Goal: Task Accomplishment & Management: Manage account settings

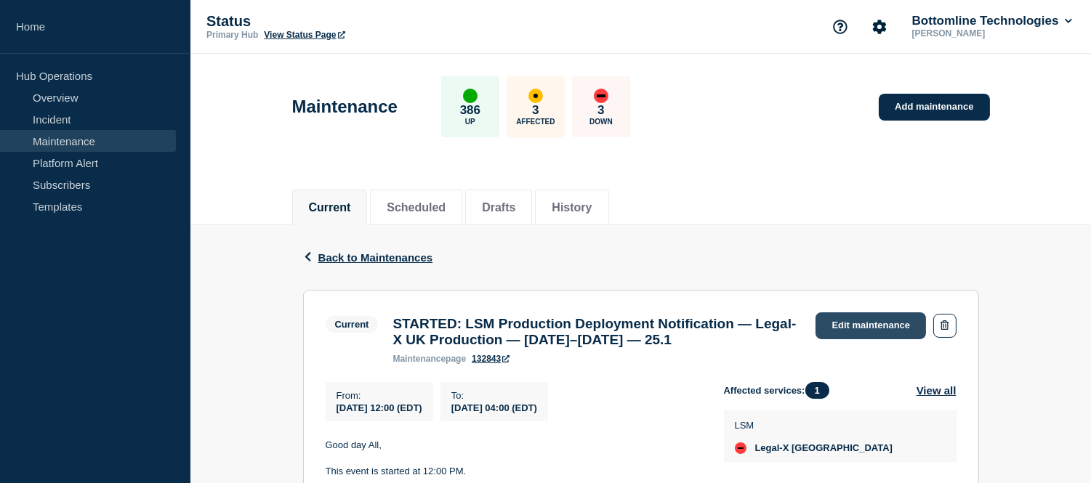
click at [849, 320] on link "Edit maintenance" at bounding box center [871, 326] width 110 height 27
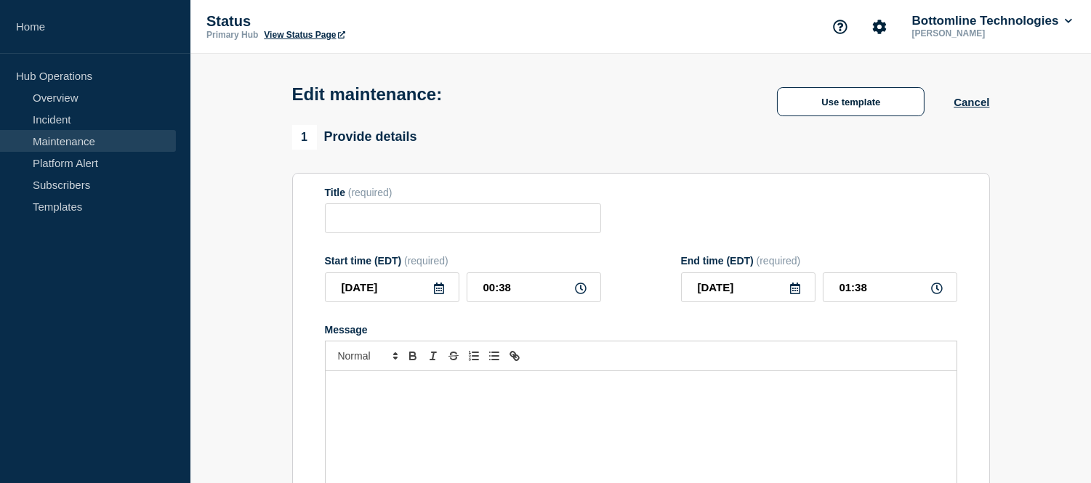
type input "STARTED: LSM Production Deployment Notification — Legal-X UK Production — [DATE…"
type input "[DATE]"
type input "12:00"
type input "04:00"
checkbox input "true"
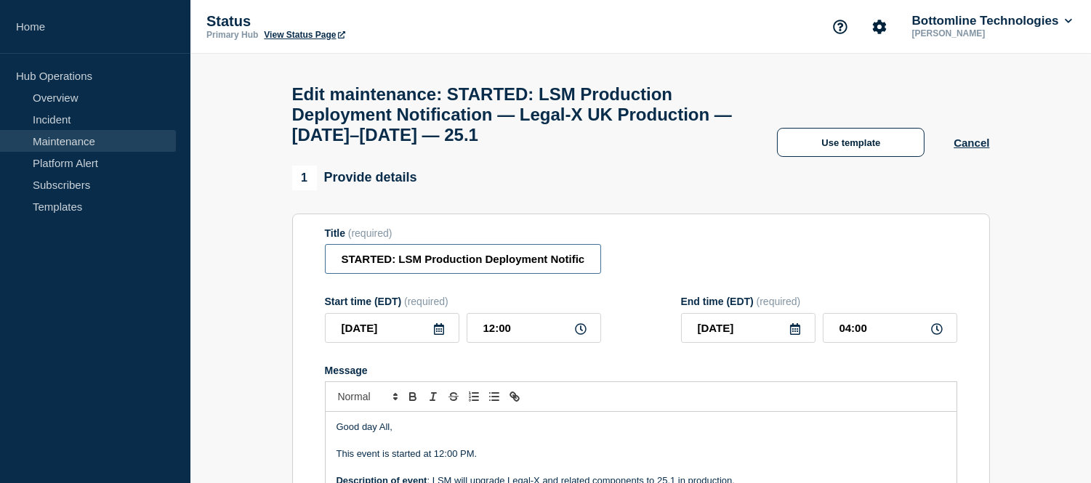
click at [391, 267] on input "STARTED: LSM Production Deployment Notification — Legal-X UK Production — Septe…" at bounding box center [463, 259] width 276 height 30
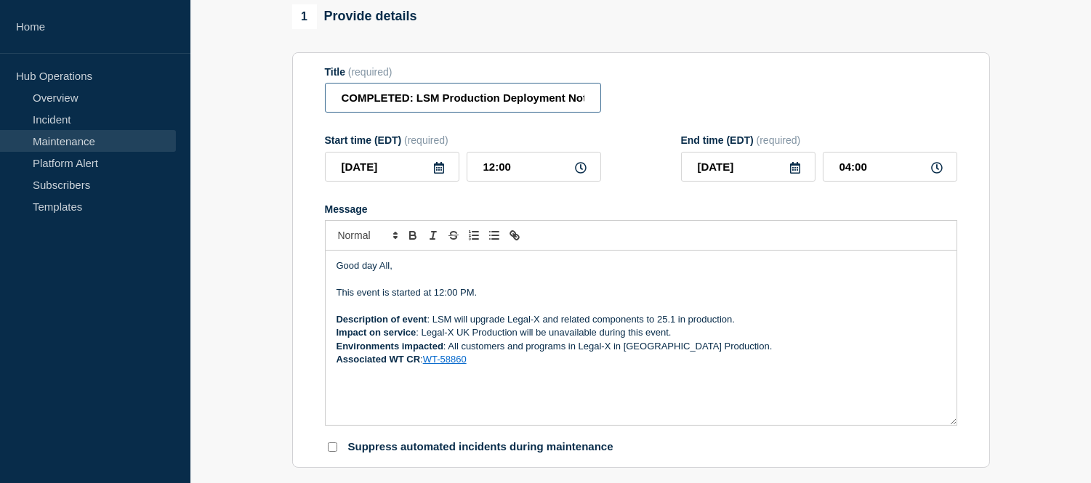
scroll to position [323, 0]
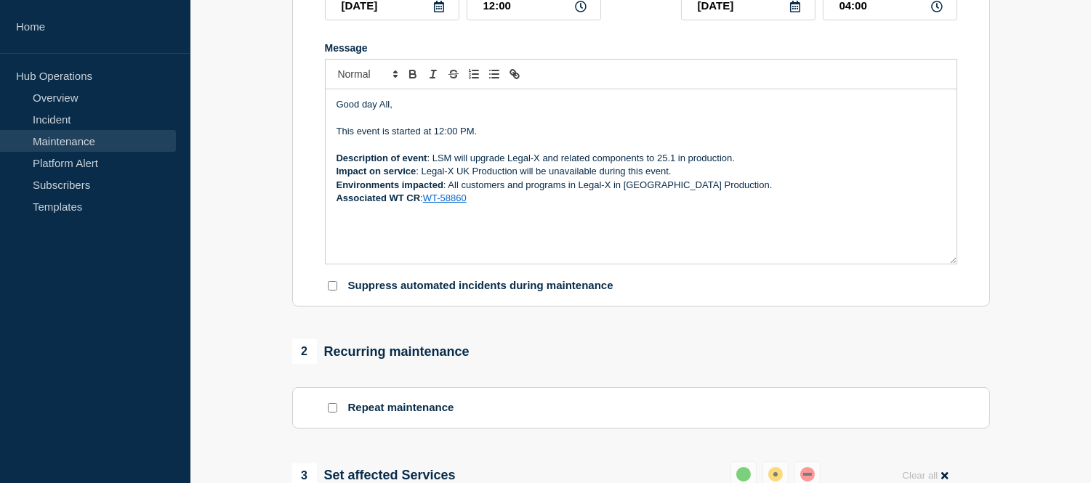
type input "COMPLETED: LSM Production Deployment Notification — Legal-X UK Production — [DA…"
click at [419, 138] on p "This event is started at 12:00 PM." at bounding box center [641, 131] width 609 height 13
click at [472, 138] on p "This event is completed at 12:00 PM." at bounding box center [641, 131] width 609 height 13
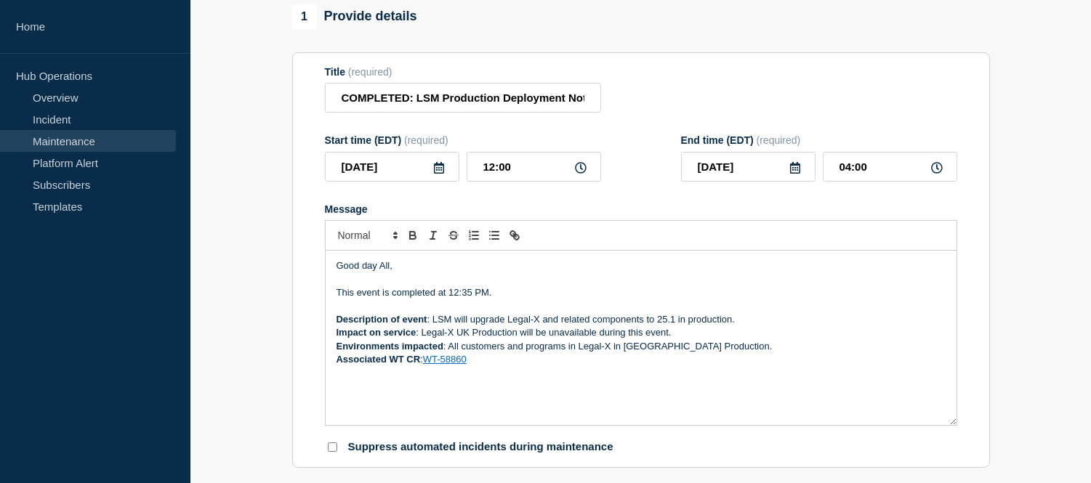
scroll to position [565, 0]
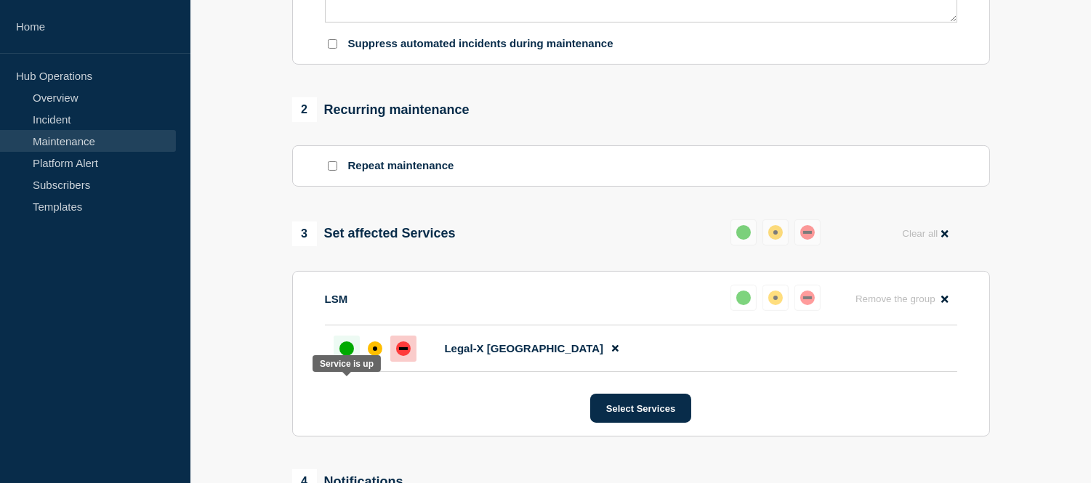
click at [350, 356] on div "up" at bounding box center [346, 349] width 15 height 15
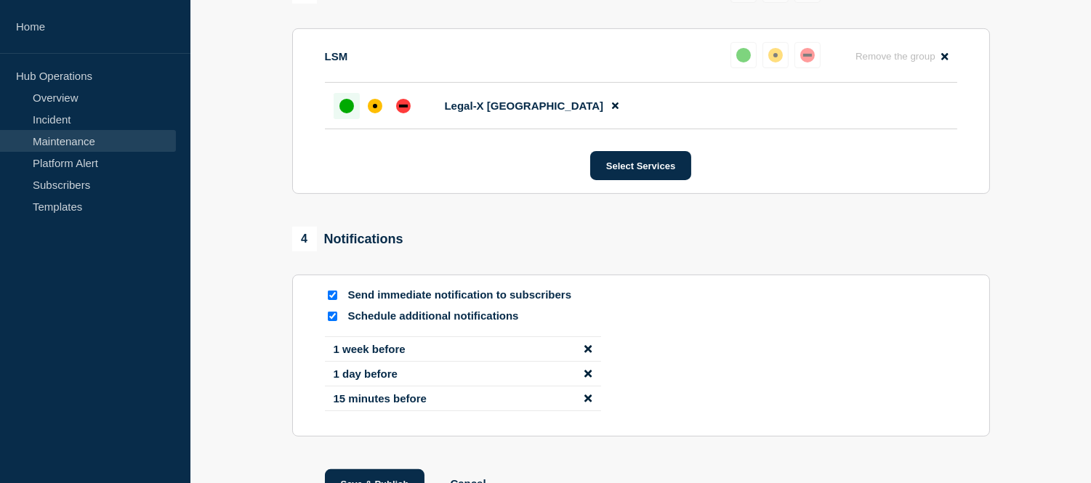
scroll to position [957, 0]
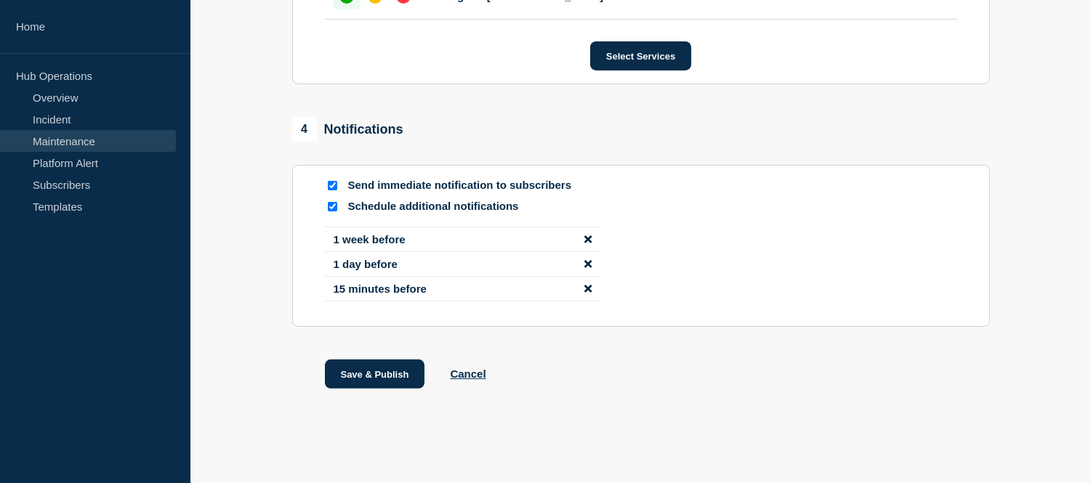
click at [587, 237] on icon "disable notification 1 week before" at bounding box center [587, 239] width 7 height 11
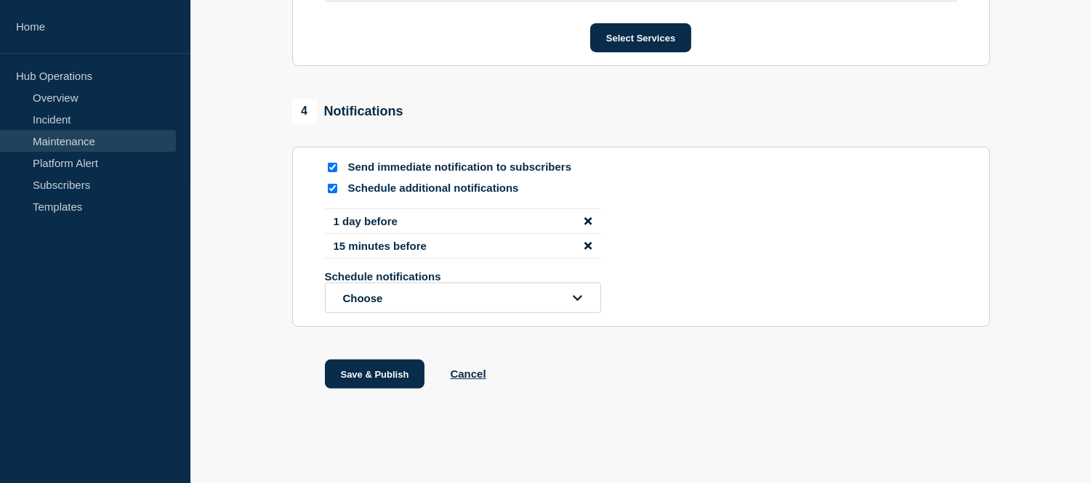
click at [334, 193] on input "Schedule additional notifications" at bounding box center [332, 188] width 9 height 9
checkbox input "false"
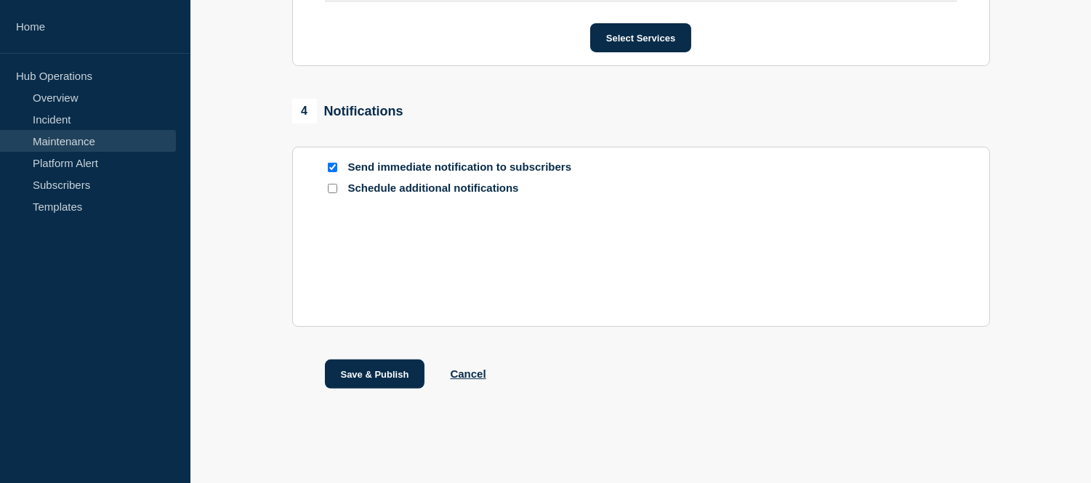
scroll to position [865, 0]
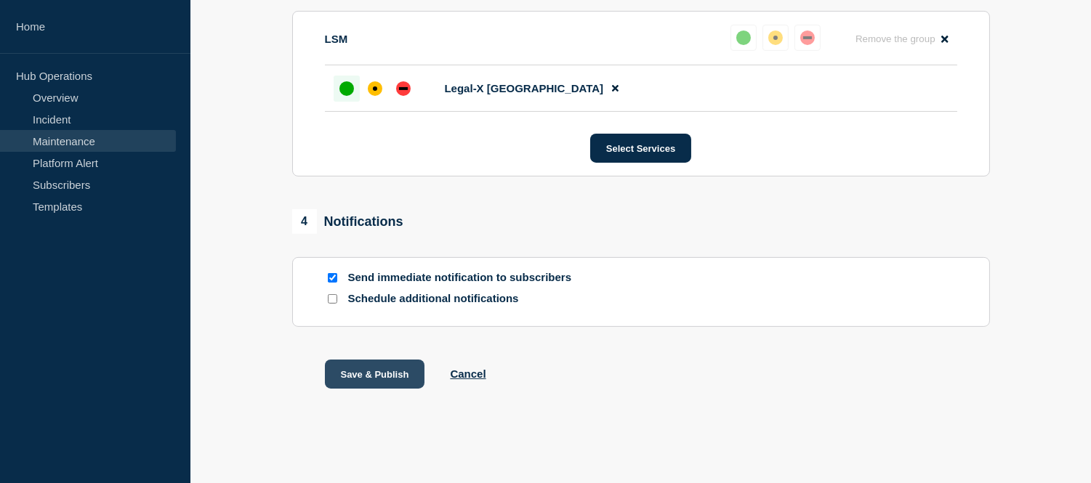
click at [390, 374] on button "Save & Publish" at bounding box center [375, 374] width 100 height 29
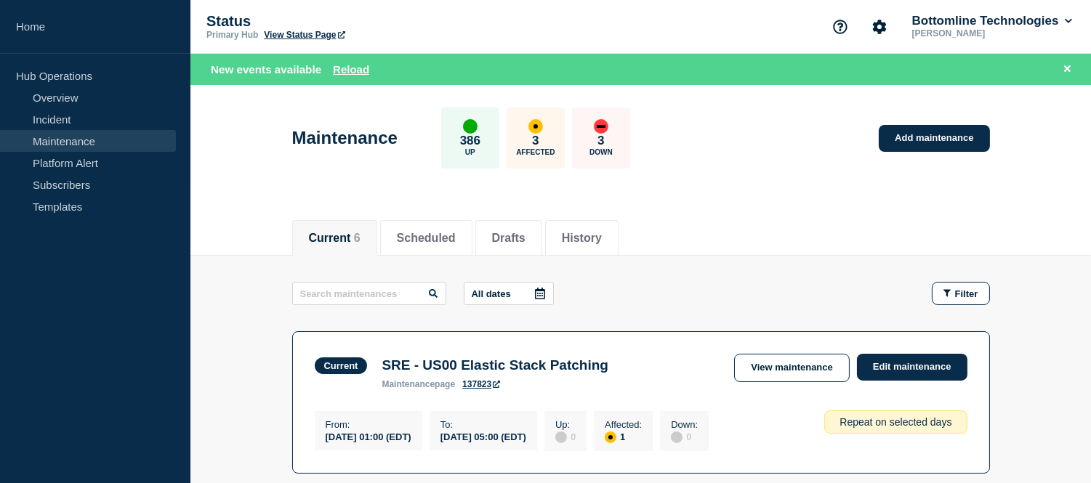
click at [80, 130] on link "Maintenance" at bounding box center [88, 141] width 176 height 22
click at [414, 232] on button "Scheduled" at bounding box center [426, 238] width 59 height 13
click at [351, 233] on button "Current 6" at bounding box center [335, 238] width 52 height 13
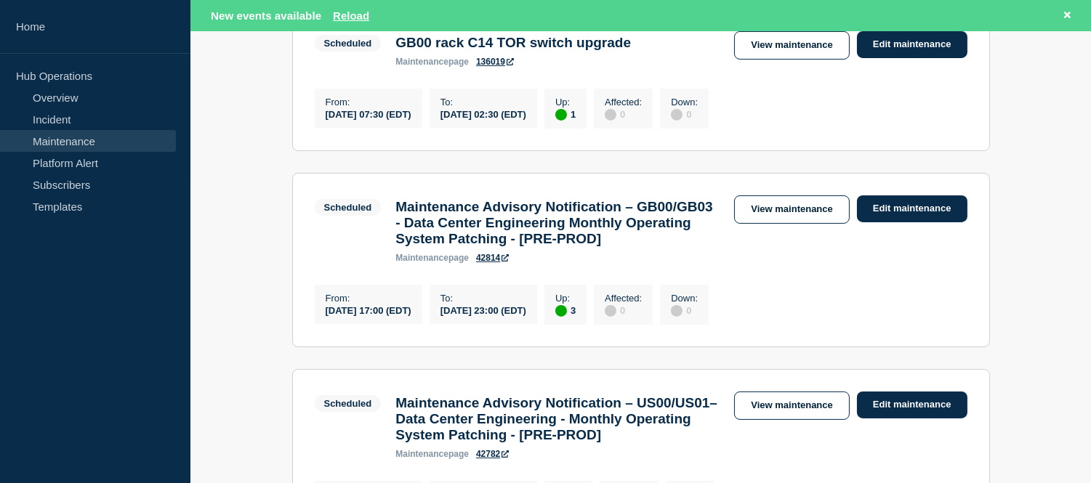
scroll to position [645, 0]
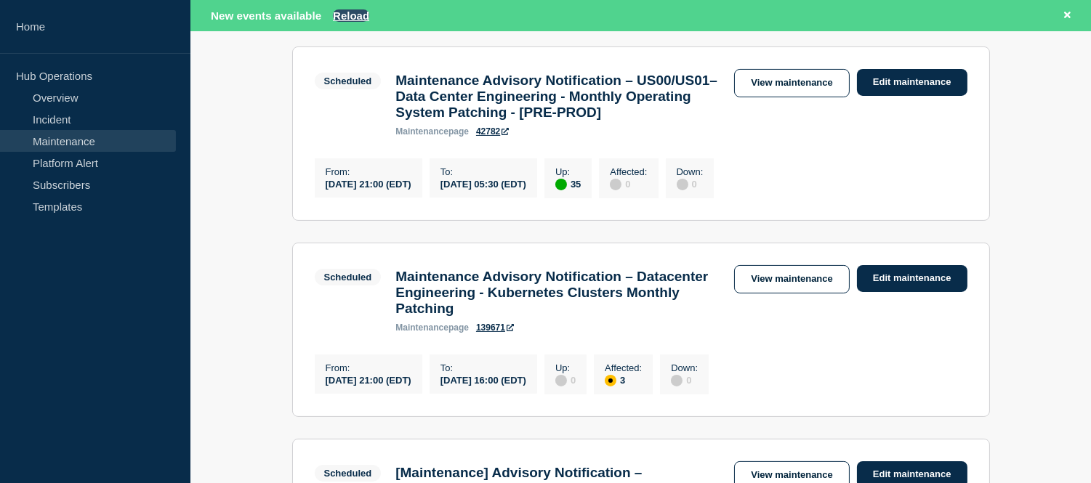
click at [354, 17] on button "Reload" at bounding box center [351, 15] width 36 height 12
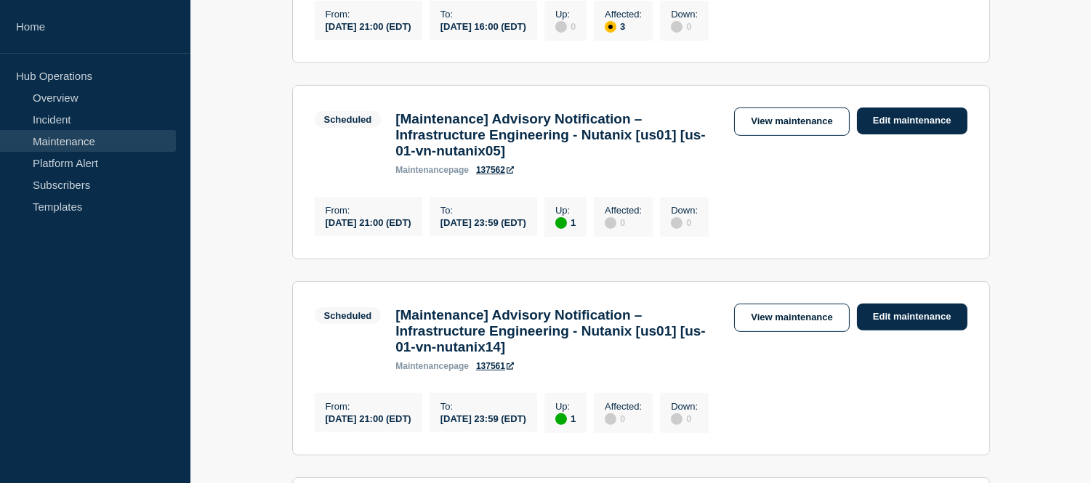
scroll to position [1050, 0]
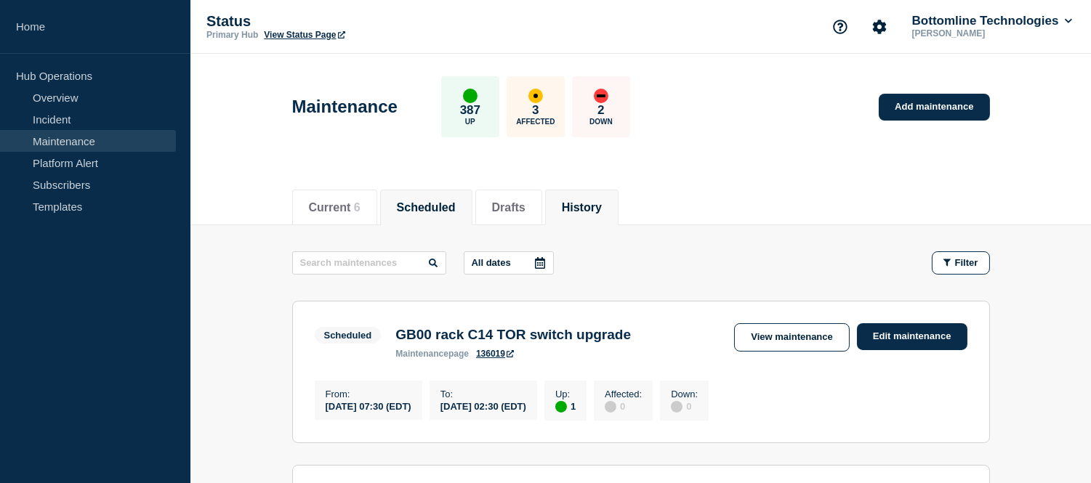
click at [578, 213] on li "History" at bounding box center [581, 208] width 73 height 36
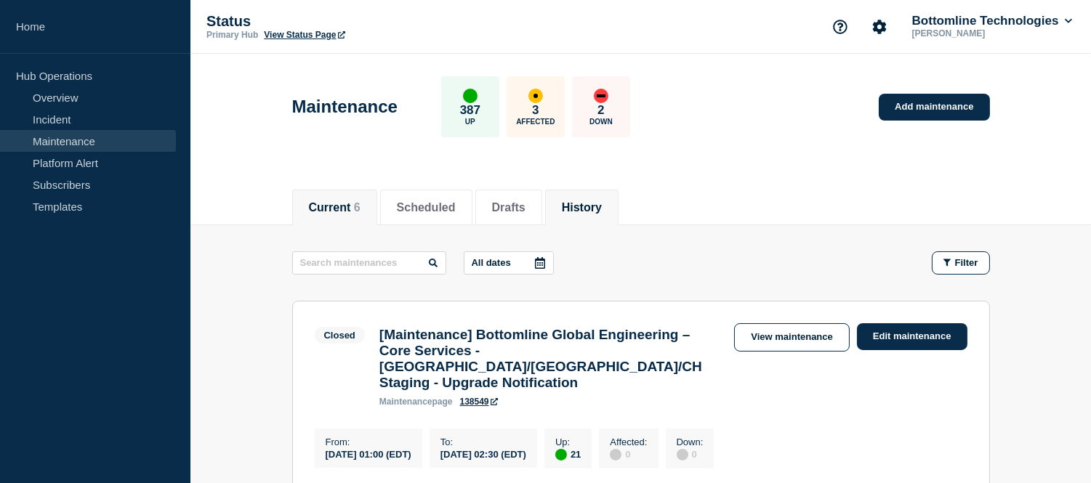
click at [339, 204] on button "Current 6" at bounding box center [335, 207] width 52 height 13
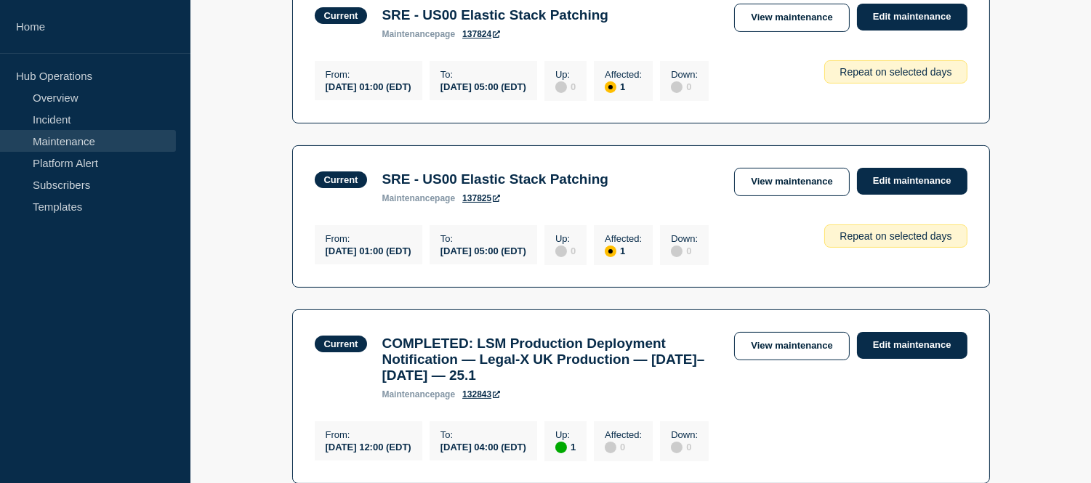
scroll to position [727, 0]
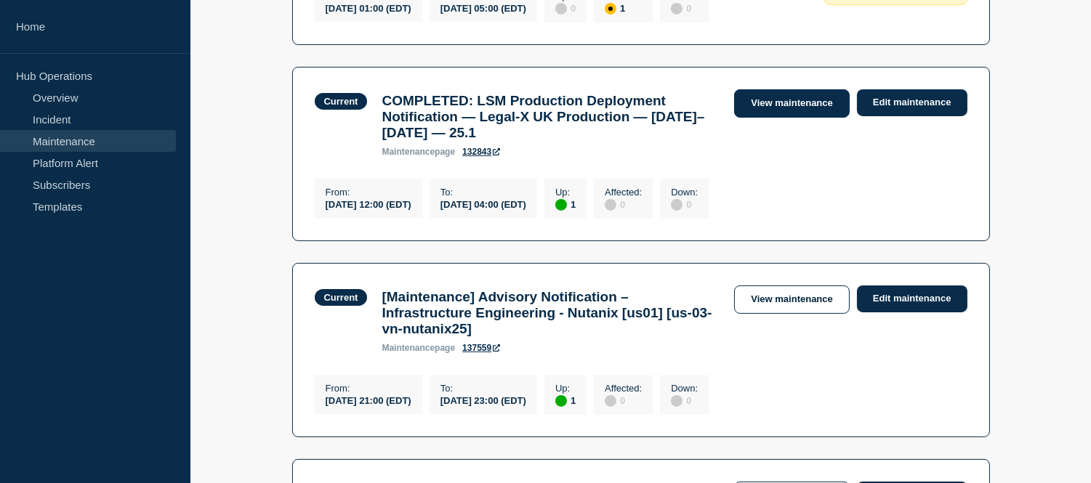
click at [757, 116] on link "View maintenance" at bounding box center [791, 103] width 115 height 28
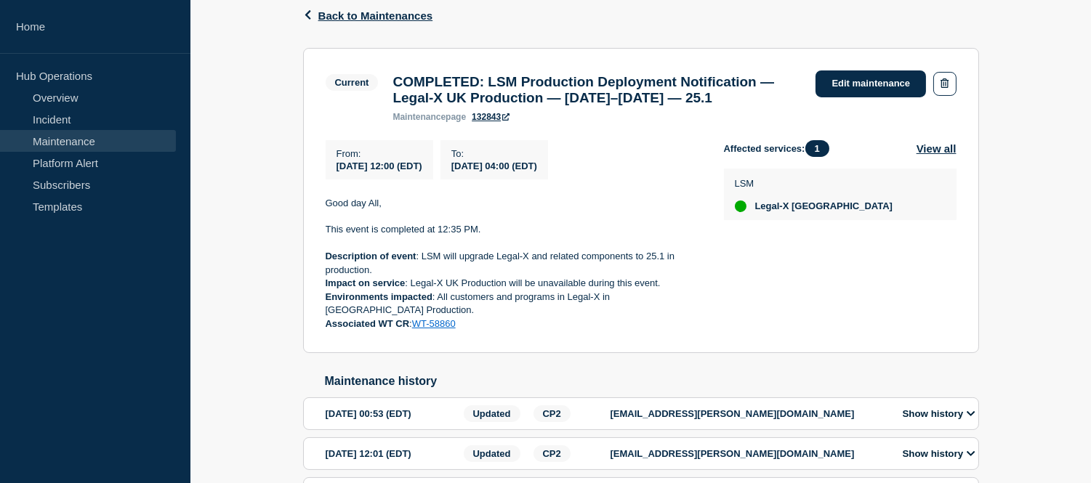
scroll to position [393, 0]
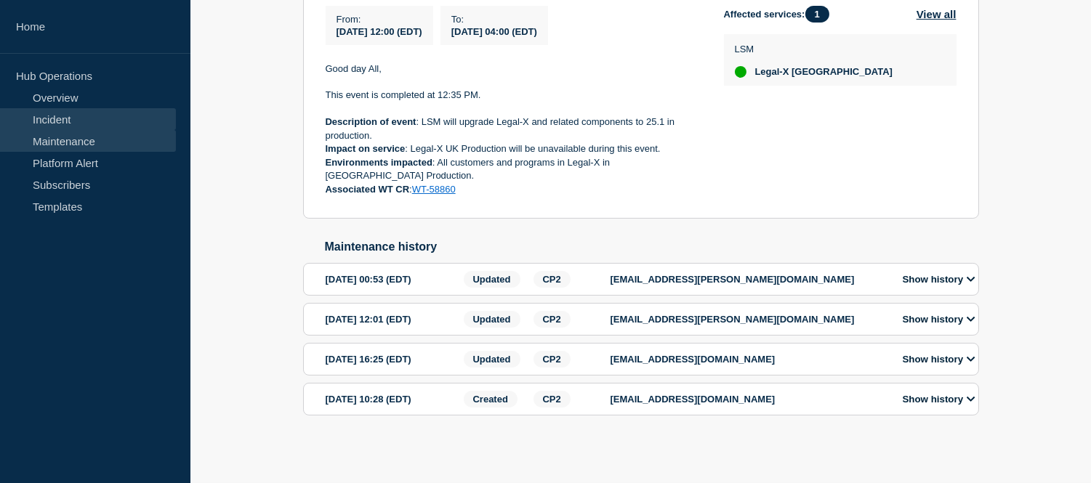
click at [82, 124] on link "Incident" at bounding box center [88, 119] width 176 height 22
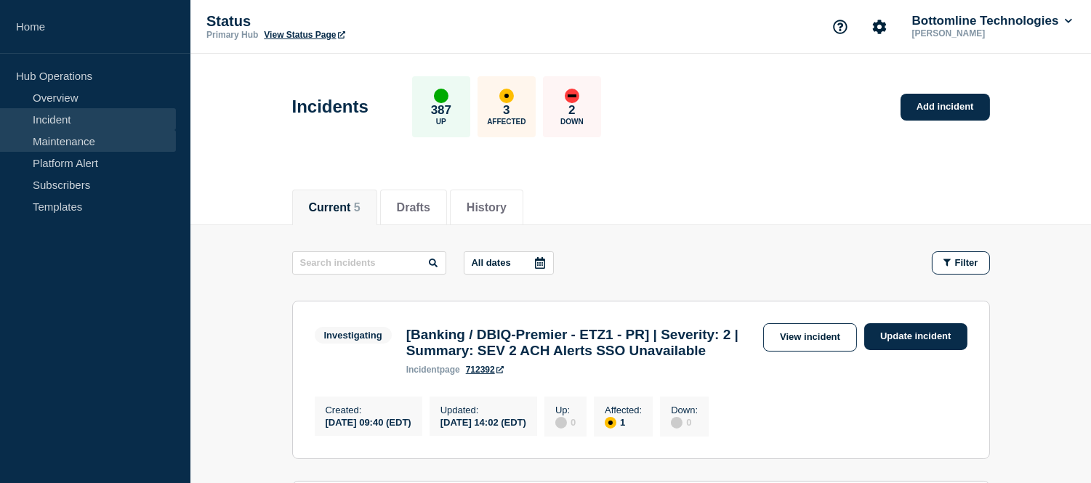
click at [85, 131] on link "Maintenance" at bounding box center [88, 141] width 176 height 22
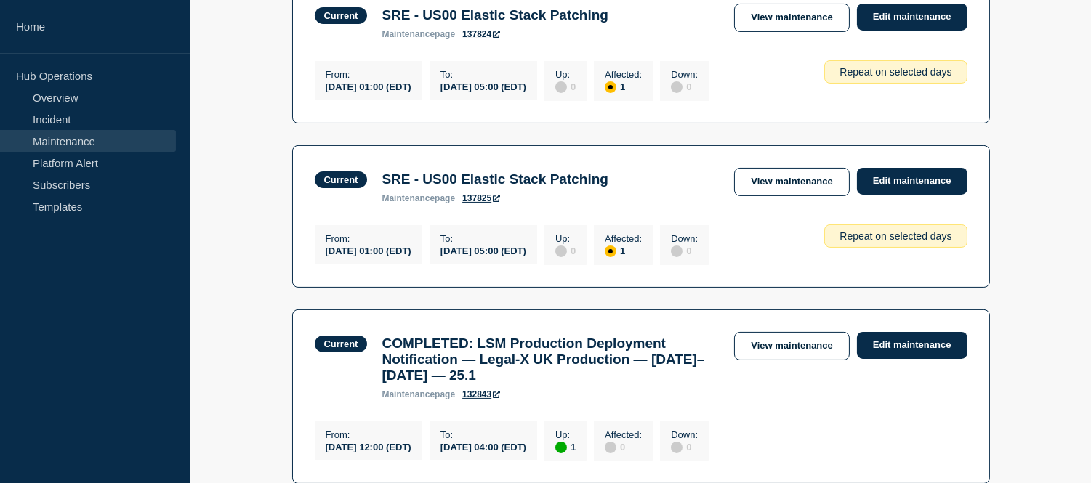
scroll to position [565, 0]
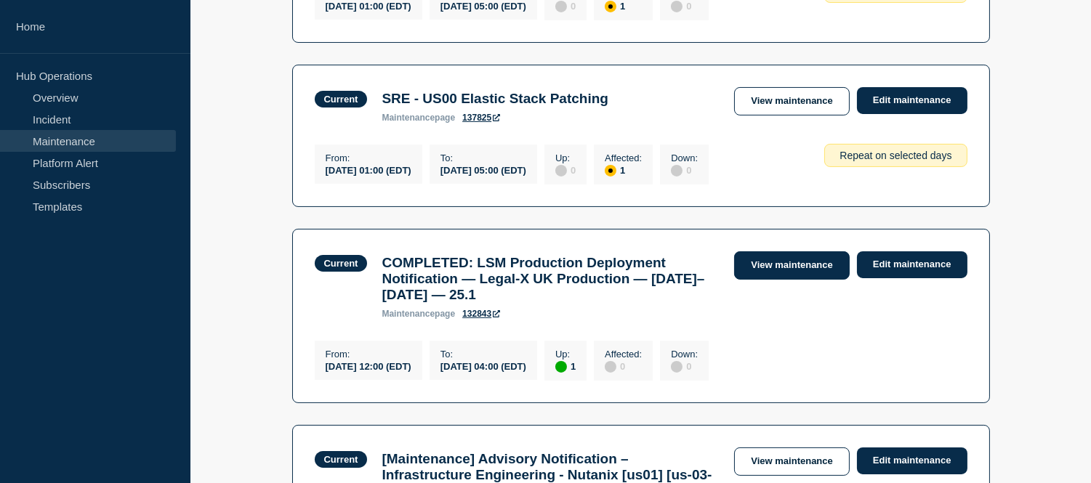
click at [756, 272] on link "View maintenance" at bounding box center [791, 265] width 115 height 28
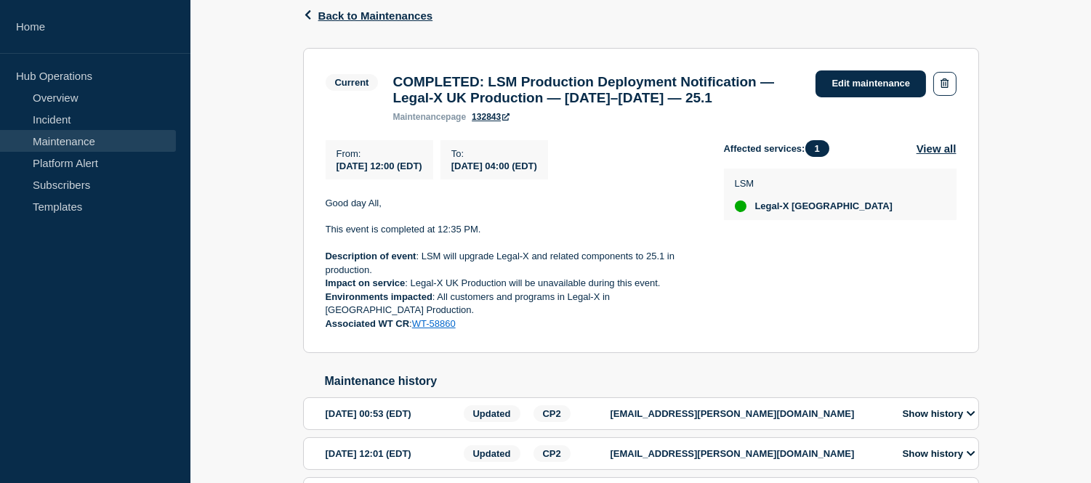
scroll to position [393, 0]
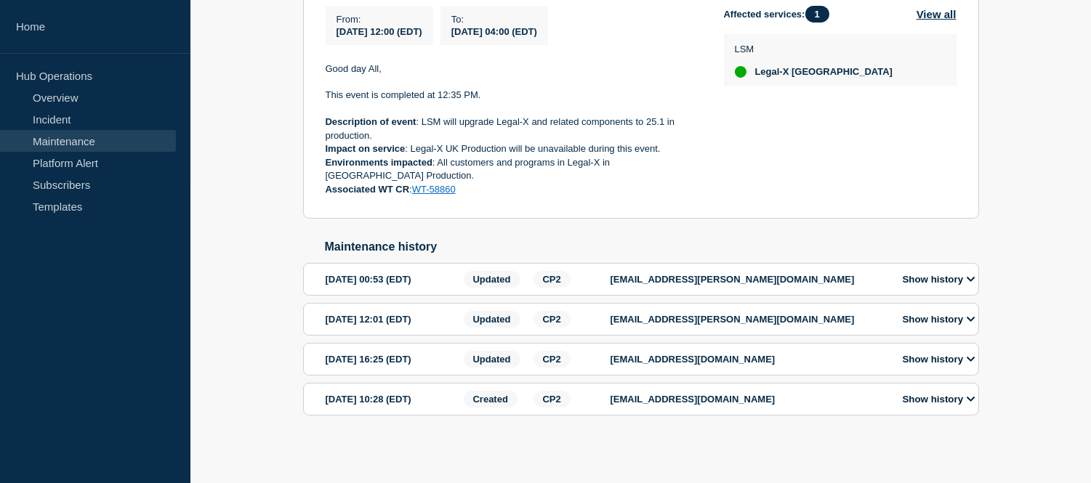
click at [765, 322] on p "[EMAIL_ADDRESS][PERSON_NAME][DOMAIN_NAME]" at bounding box center [749, 319] width 276 height 11
click at [938, 327] on div "Show history" at bounding box center [935, 319] width 89 height 17
click at [972, 321] on icon at bounding box center [971, 319] width 8 height 5
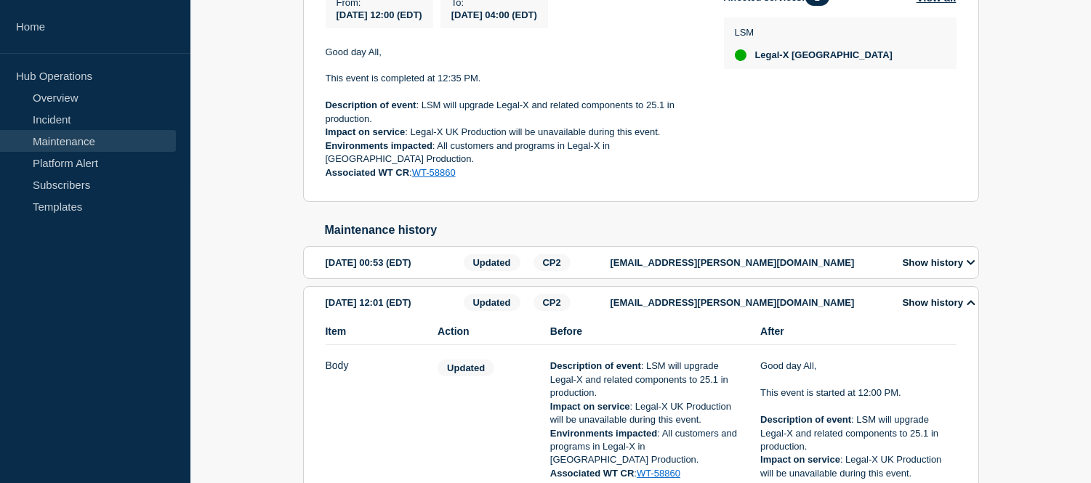
scroll to position [474, 0]
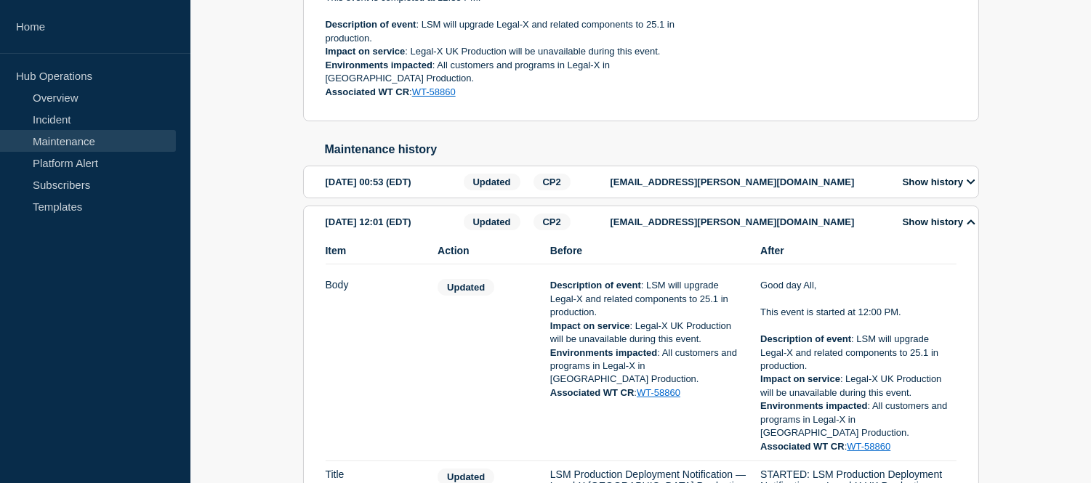
click at [962, 188] on button "Show history" at bounding box center [938, 182] width 81 height 12
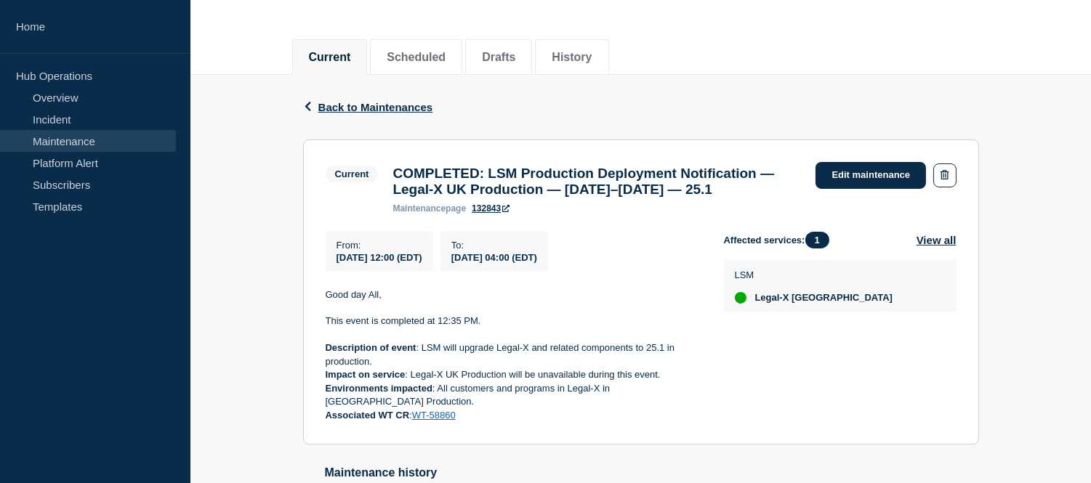
scroll to position [231, 0]
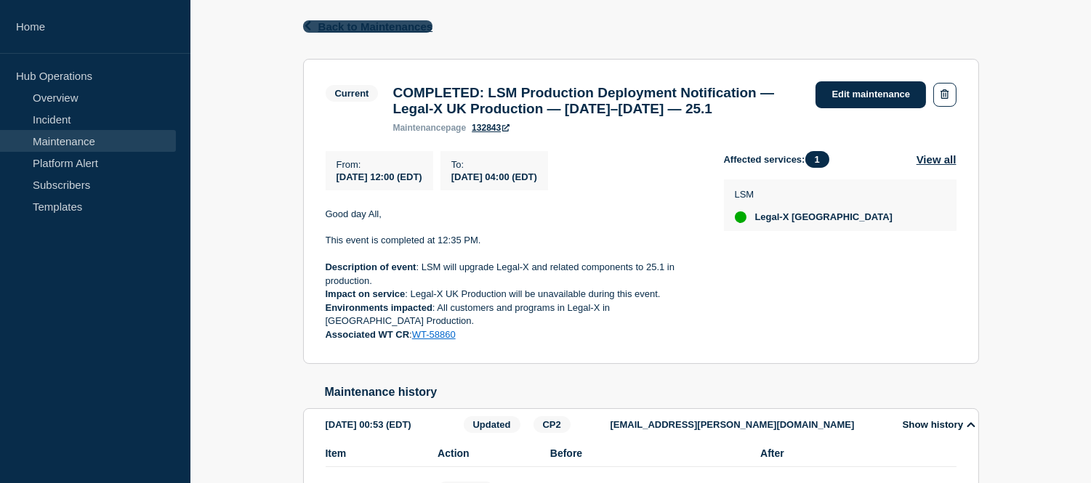
click at [346, 25] on span "Back to Maintenances" at bounding box center [375, 26] width 115 height 12
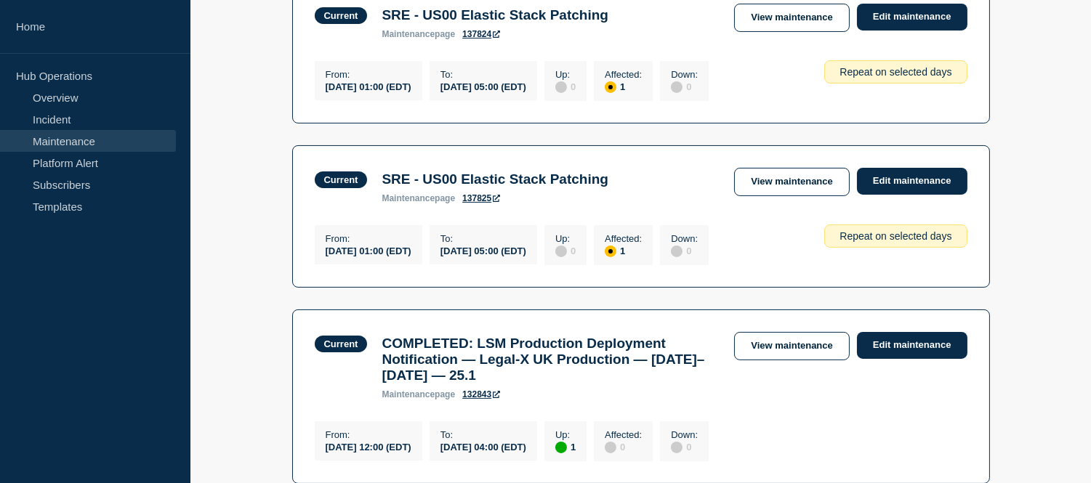
scroll to position [645, 0]
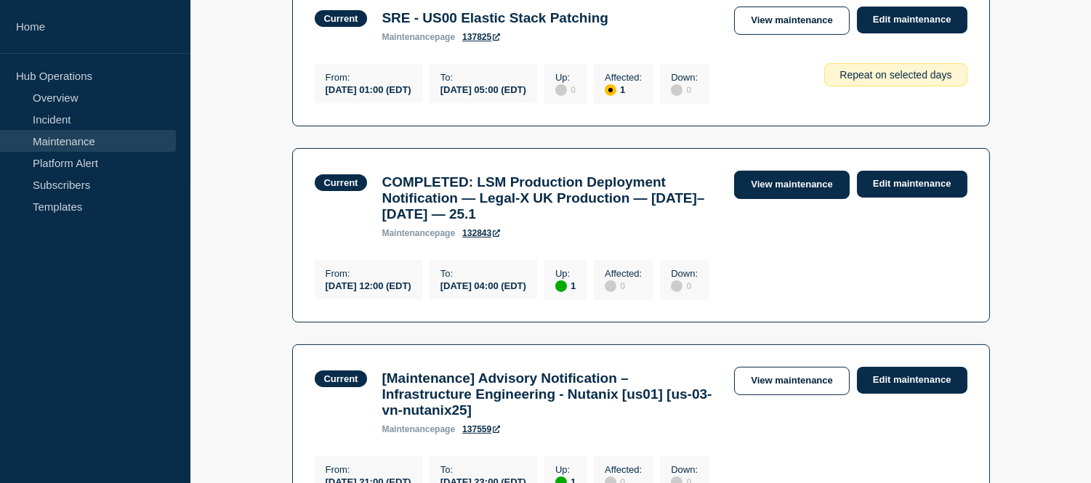
click at [786, 192] on link "View maintenance" at bounding box center [791, 185] width 115 height 28
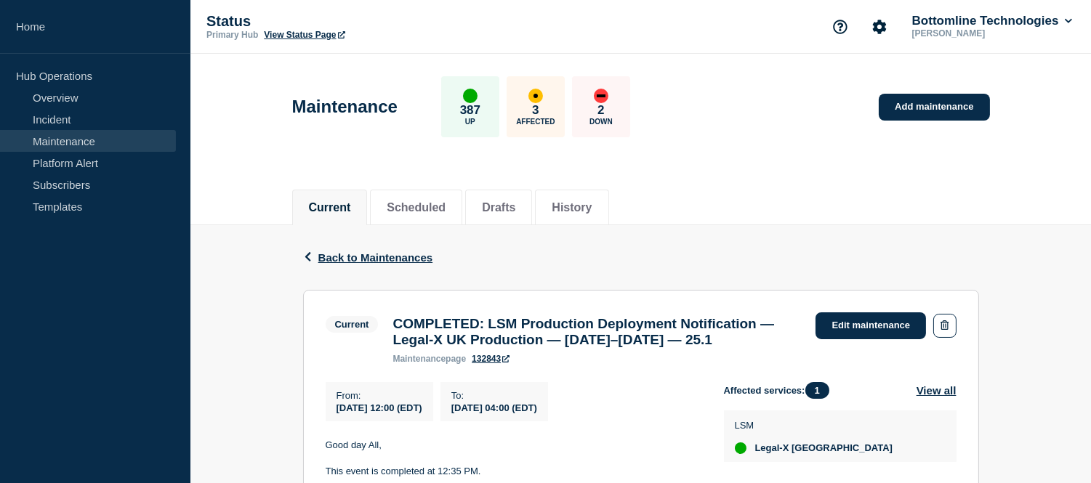
scroll to position [161, 0]
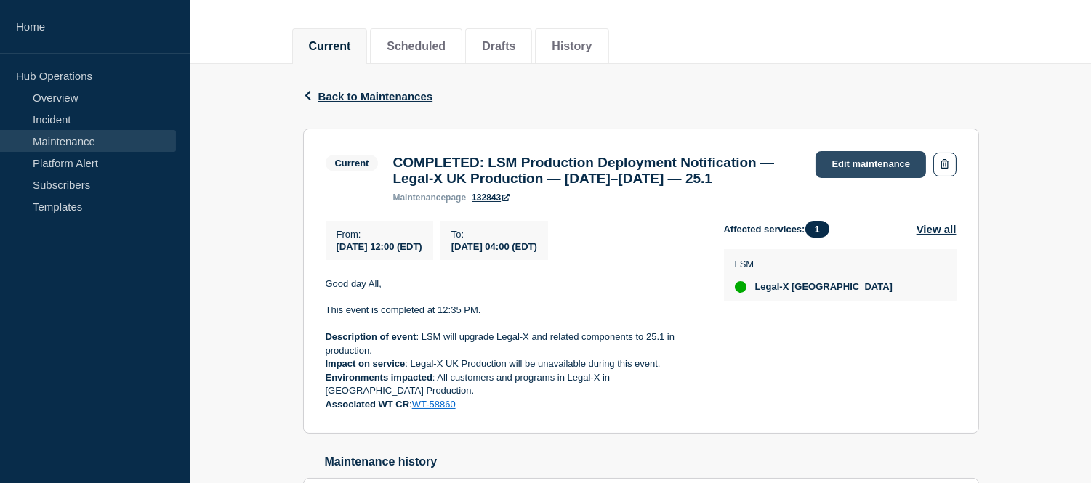
click at [875, 161] on link "Edit maintenance" at bounding box center [871, 164] width 110 height 27
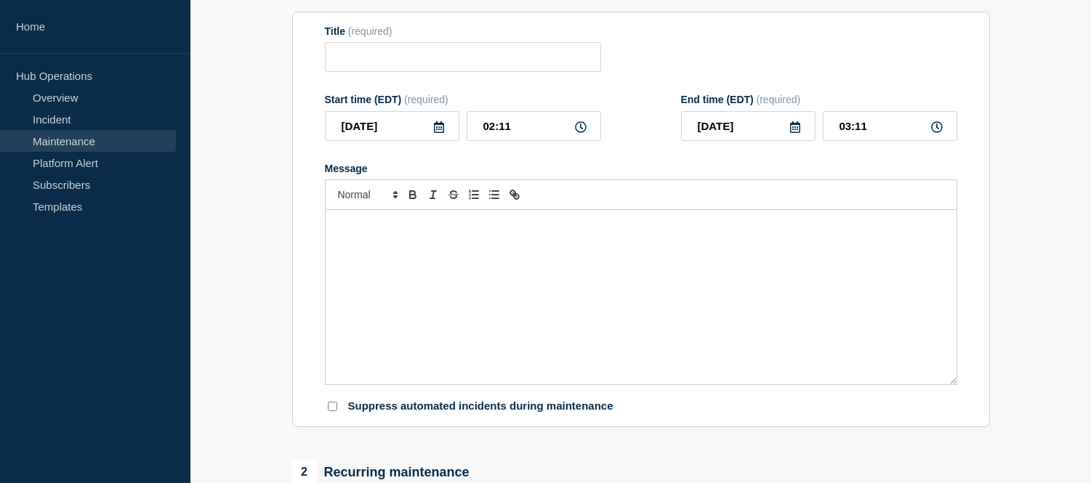
type input "COMPLETED: LSM Production Deployment Notification — Legal-X UK Production — [DA…"
type input "2025-09-12"
type input "12:00"
type input "04:00"
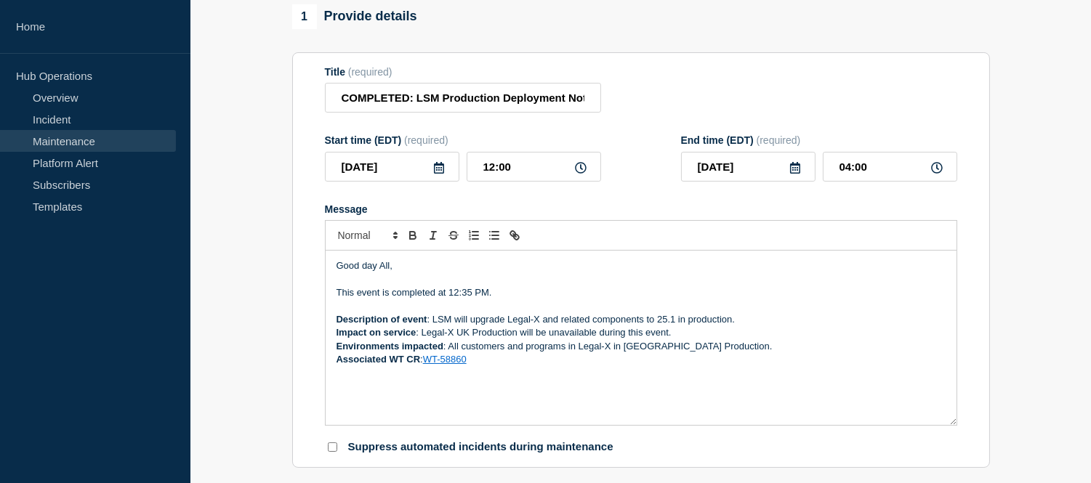
click at [481, 286] on p "Message" at bounding box center [641, 279] width 609 height 13
click at [480, 299] on p "This event is completed at 12:35 PM." at bounding box center [641, 292] width 609 height 13
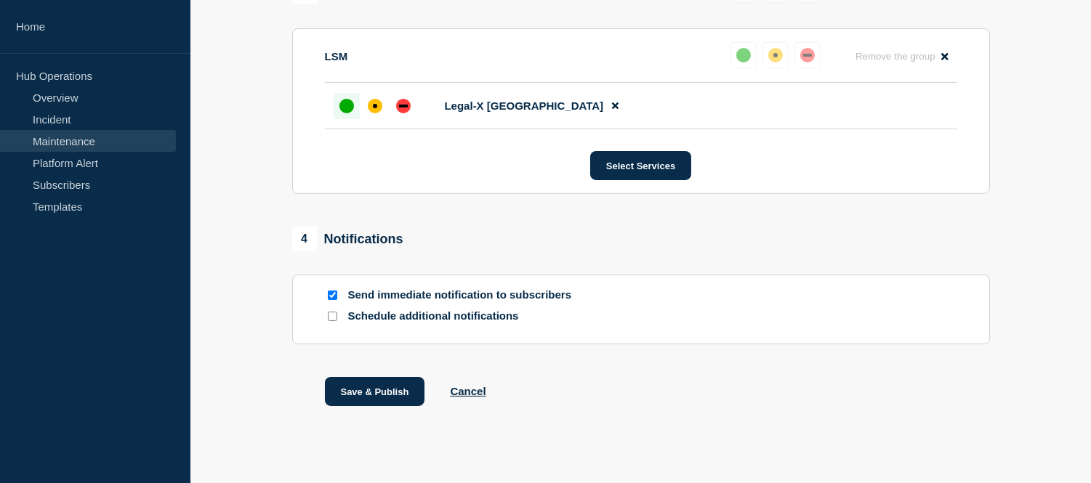
scroll to position [865, 0]
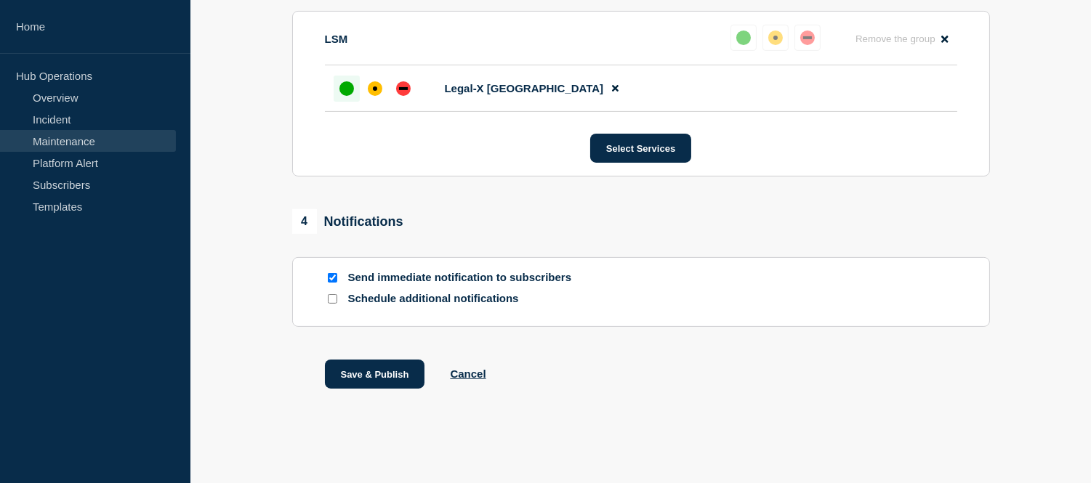
click at [332, 276] on input "Send immediate notification to subscribers" at bounding box center [332, 277] width 9 height 9
checkbox input "false"
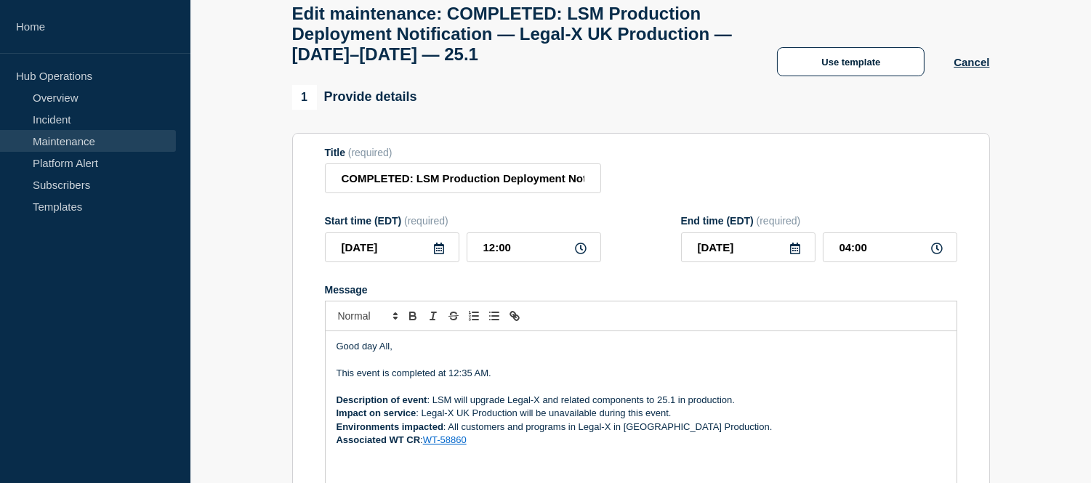
scroll to position [242, 0]
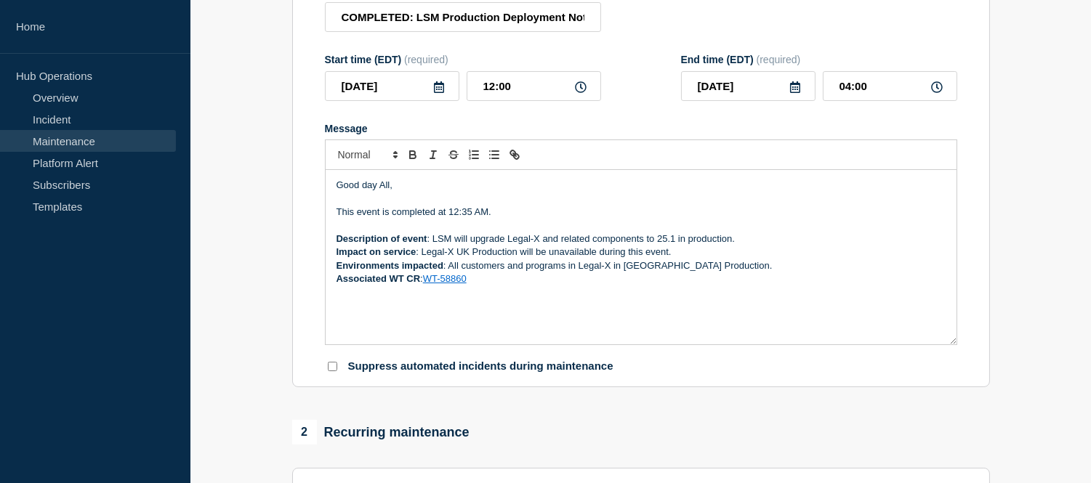
click at [449, 219] on p "This event is completed at 12:35 AM." at bounding box center [641, 212] width 609 height 13
click at [499, 219] on p "This event is completed at 13-09-2025 12:35 AM." at bounding box center [641, 212] width 609 height 13
click at [452, 219] on p "This event is completed at 13-09-2025 12:35 AM." at bounding box center [641, 212] width 609 height 13
click at [502, 219] on p "This event is completed at (13-09-2025 12:35 AM." at bounding box center [641, 212] width 609 height 13
drag, startPoint x: 507, startPoint y: 249, endPoint x: 449, endPoint y: 249, distance: 57.4
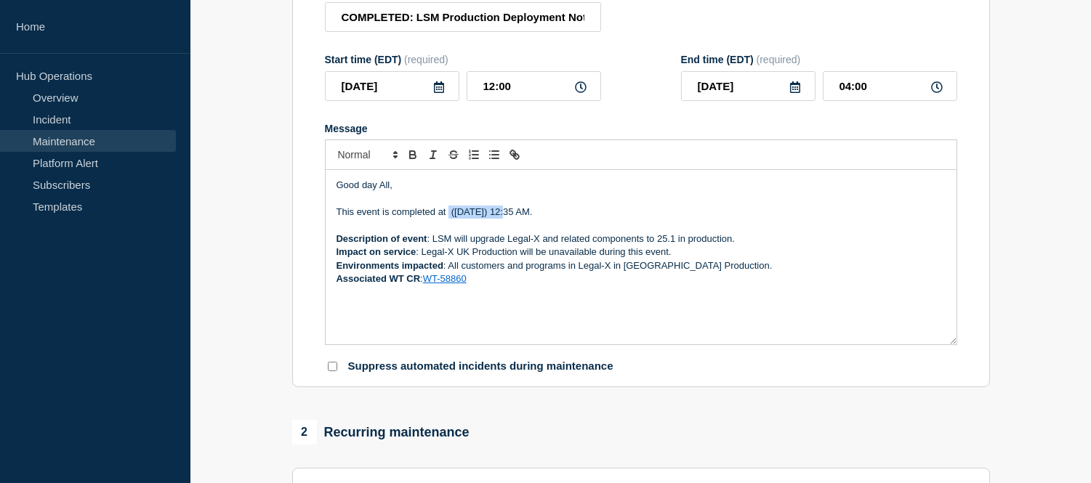
click at [449, 219] on p "This event is completed at (13-09-2025) 12:35 AM." at bounding box center [641, 212] width 609 height 13
click at [494, 219] on p "This event is completed at 12:35 AM." at bounding box center [641, 212] width 609 height 13
click at [495, 219] on p "This event is completed at 12:35 AM (13-09-2025)" at bounding box center [641, 212] width 609 height 13
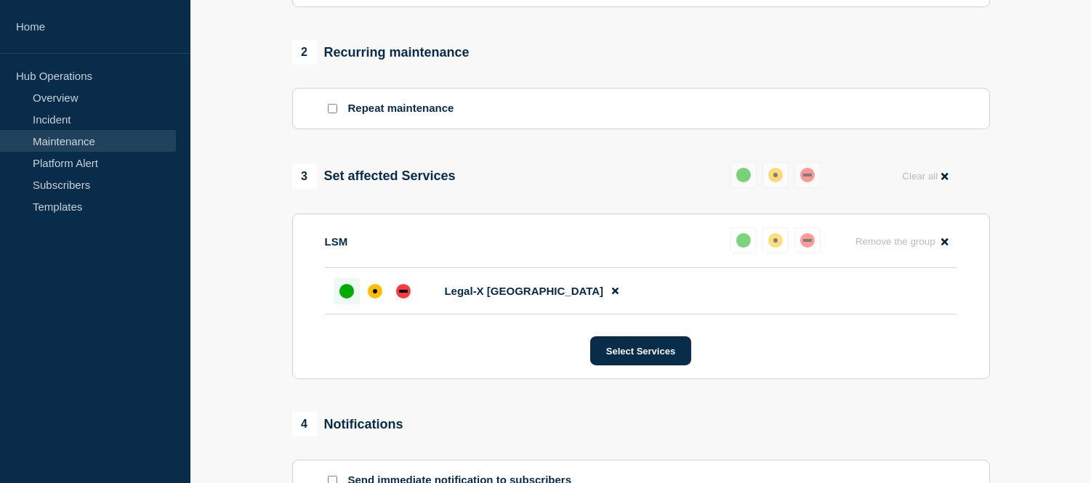
scroll to position [865, 0]
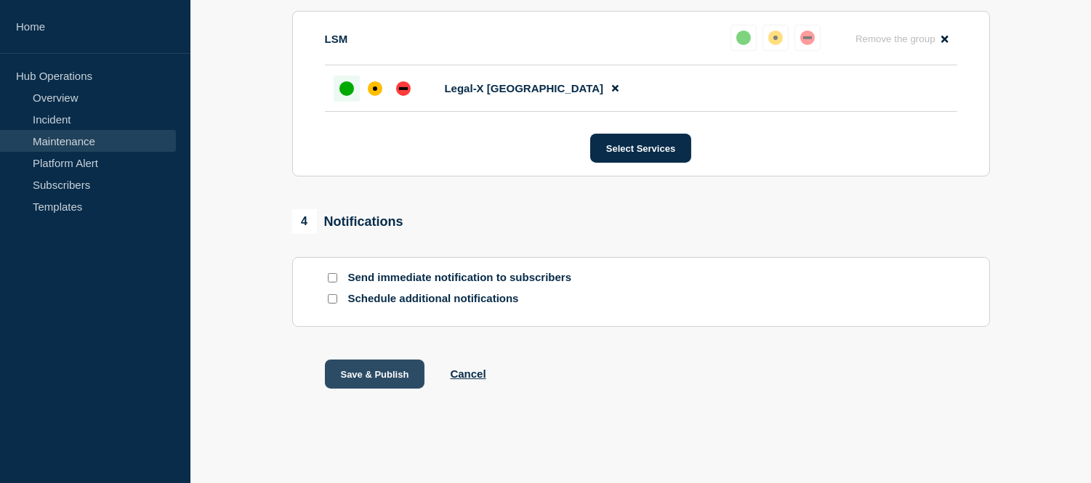
click at [389, 374] on button "Save & Publish" at bounding box center [375, 374] width 100 height 29
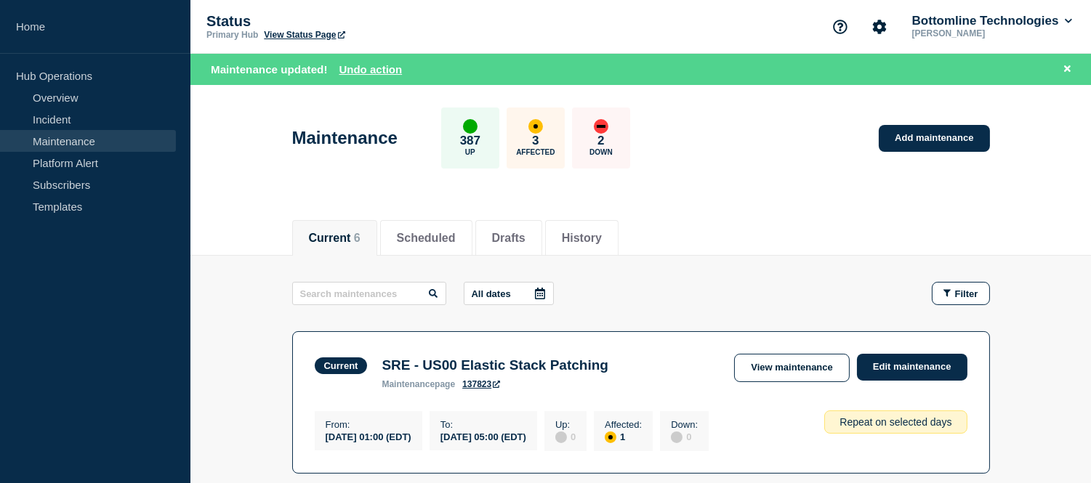
click at [113, 139] on link "Maintenance" at bounding box center [88, 141] width 176 height 22
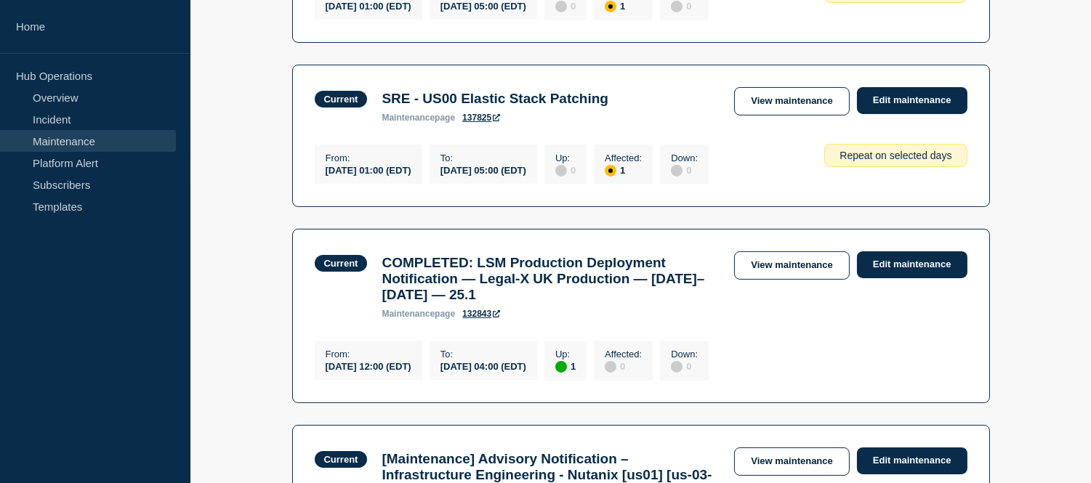
scroll to position [645, 0]
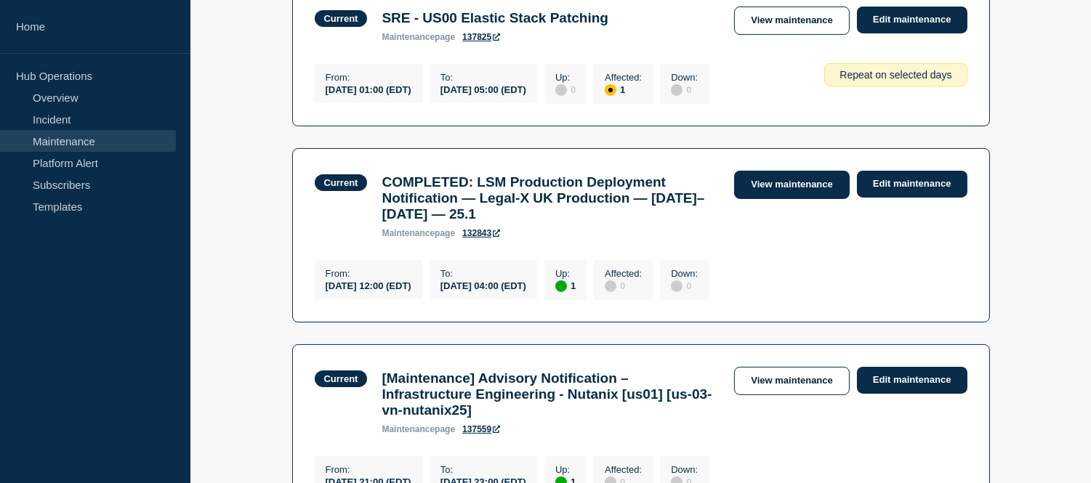
click at [754, 196] on link "View maintenance" at bounding box center [791, 185] width 115 height 28
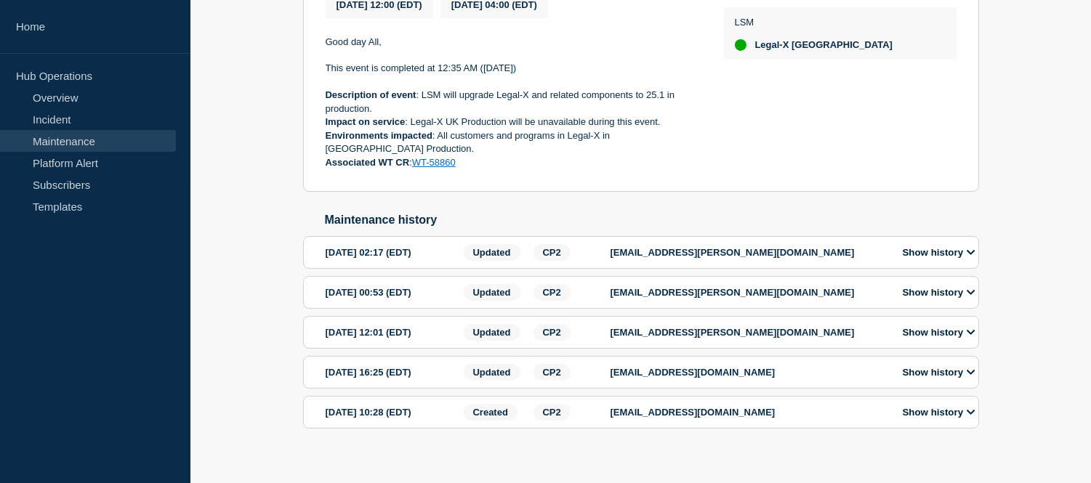
scroll to position [323, 0]
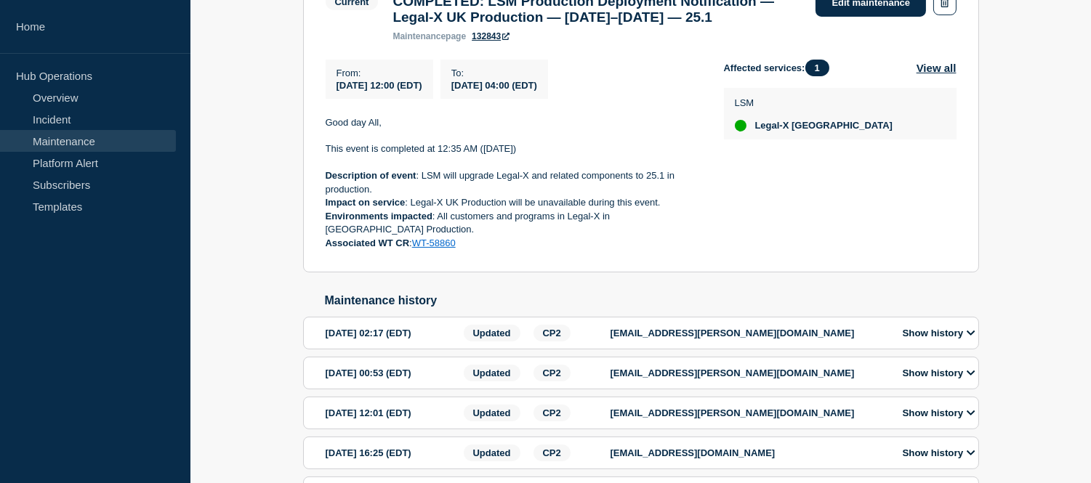
click at [957, 339] on button "Show history" at bounding box center [938, 333] width 81 height 12
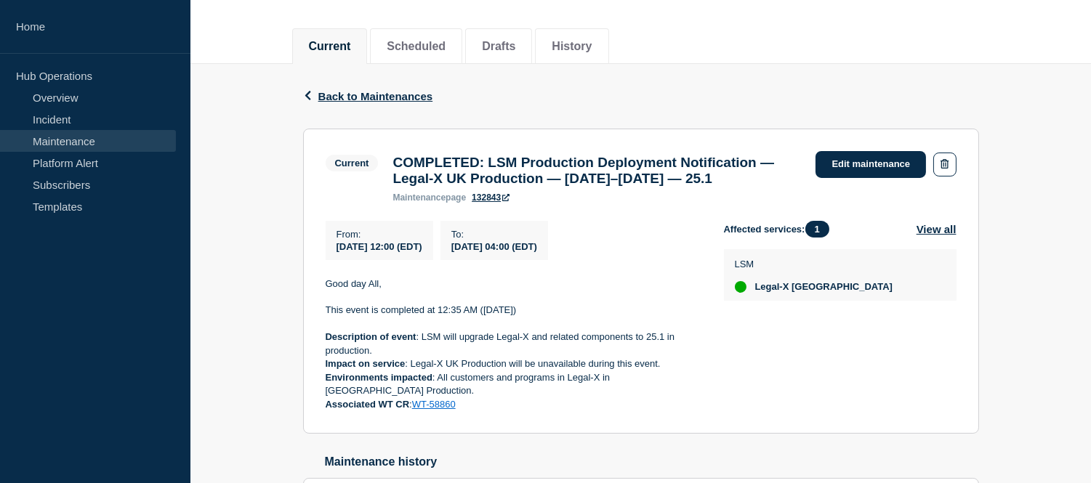
scroll to position [0, 0]
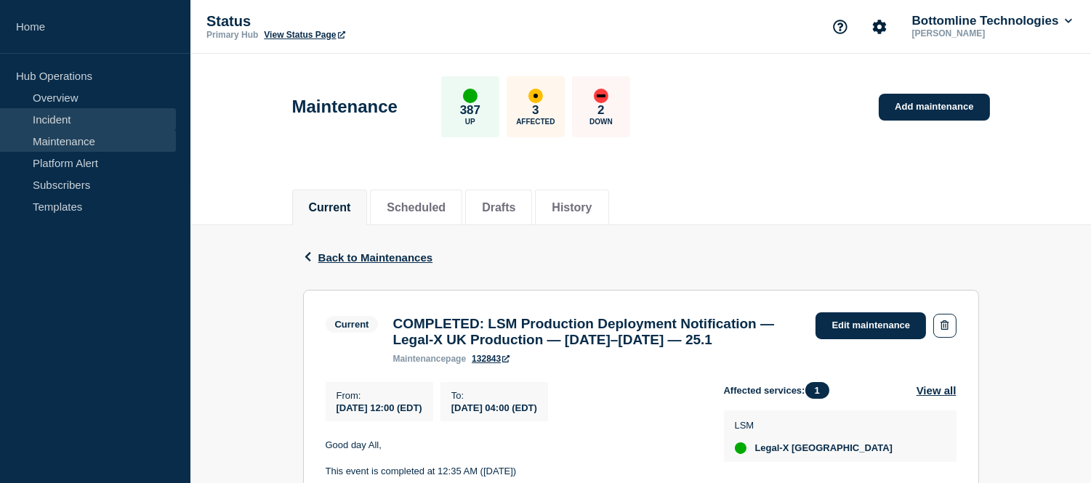
click at [104, 113] on link "Incident" at bounding box center [88, 119] width 176 height 22
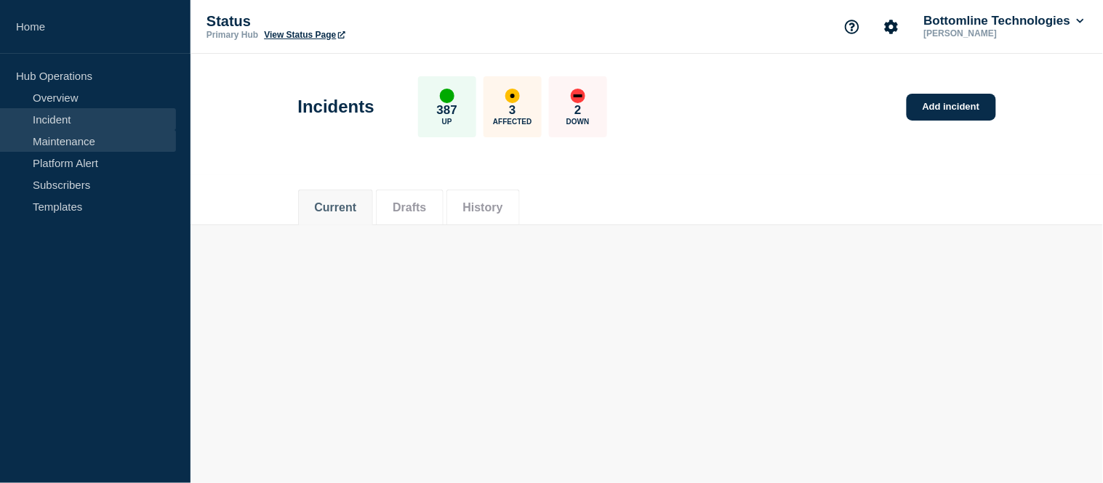
click at [102, 134] on link "Maintenance" at bounding box center [88, 141] width 176 height 22
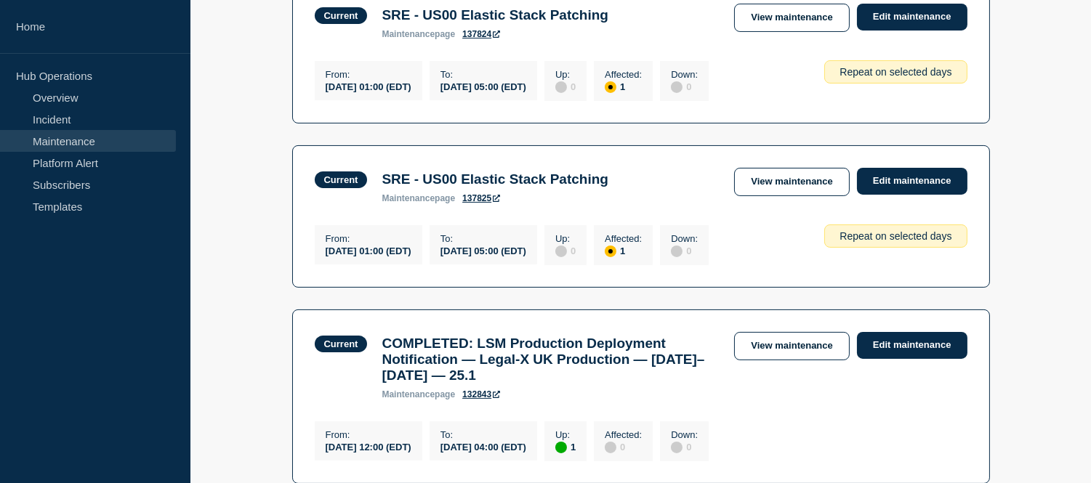
scroll to position [727, 0]
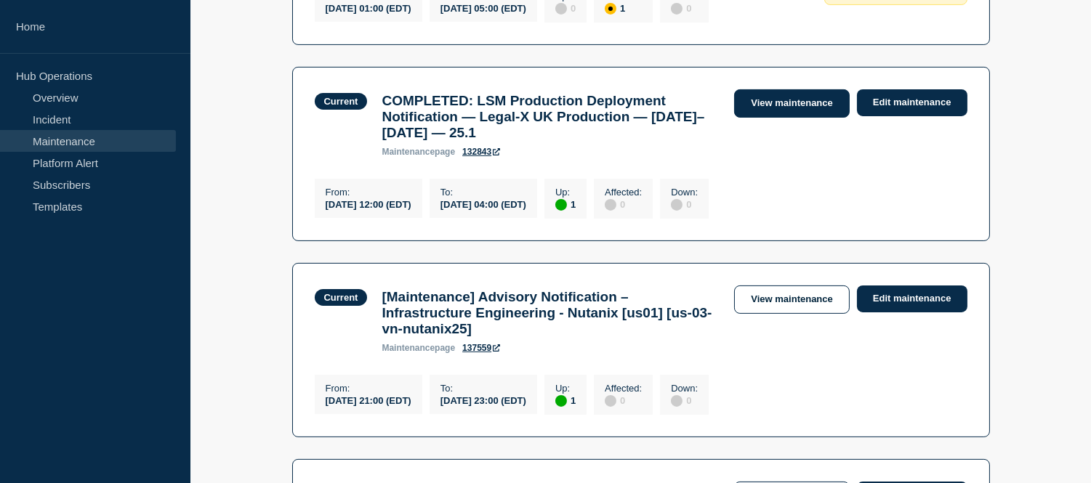
click at [753, 105] on link "View maintenance" at bounding box center [791, 103] width 115 height 28
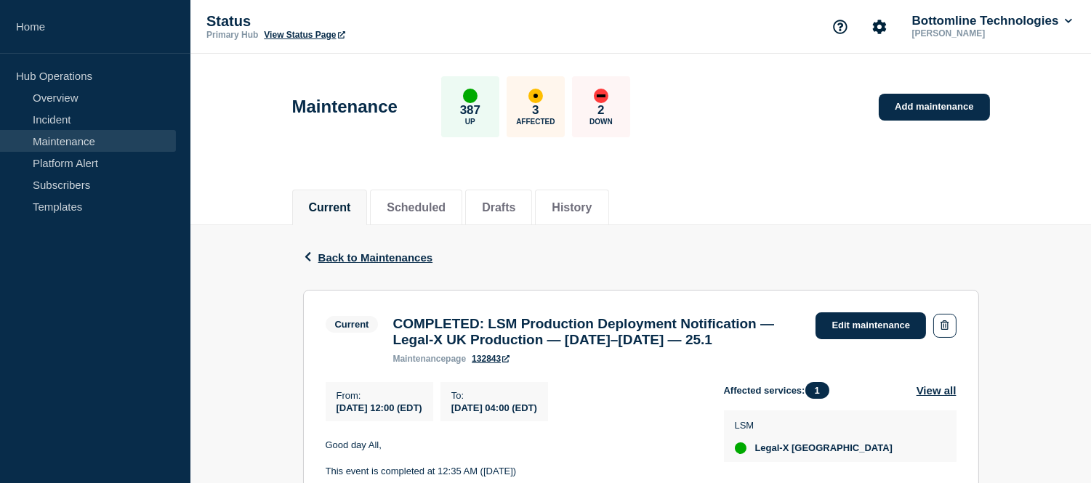
scroll to position [242, 0]
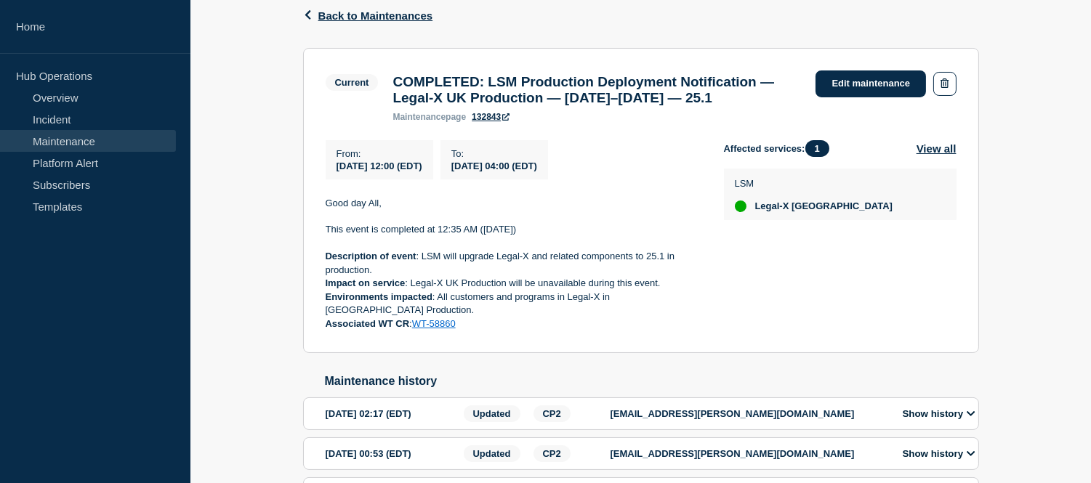
scroll to position [403, 0]
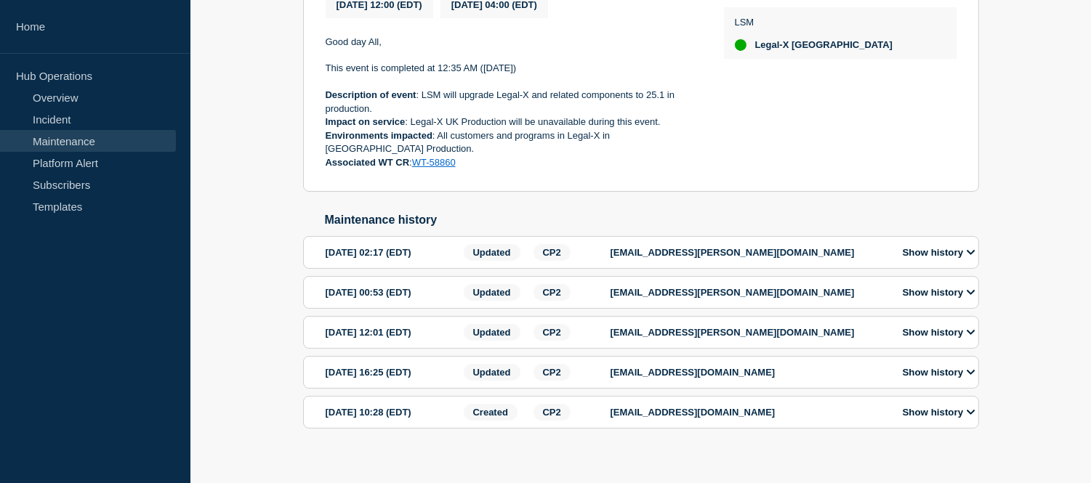
click at [910, 259] on button "Show history" at bounding box center [938, 252] width 81 height 12
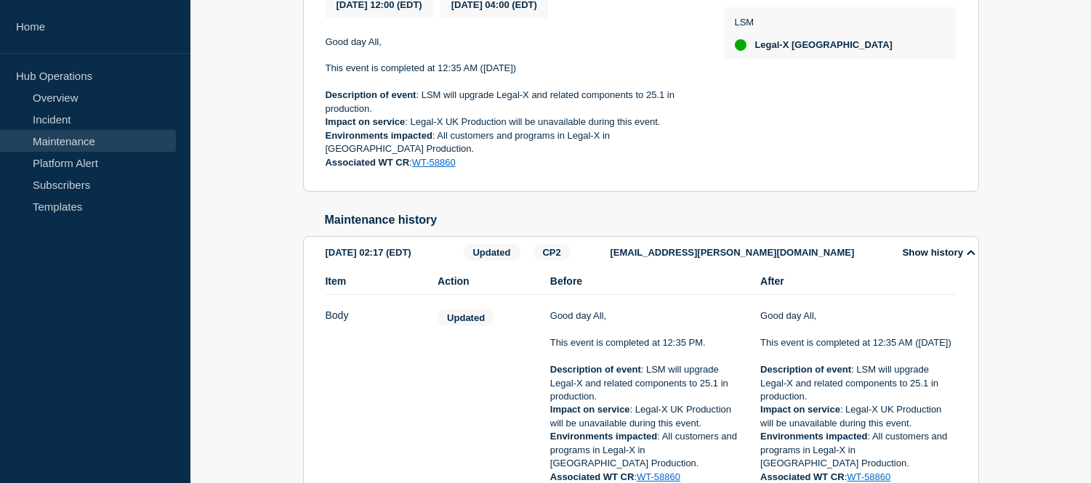
click at [910, 259] on button "Show history" at bounding box center [938, 252] width 81 height 12
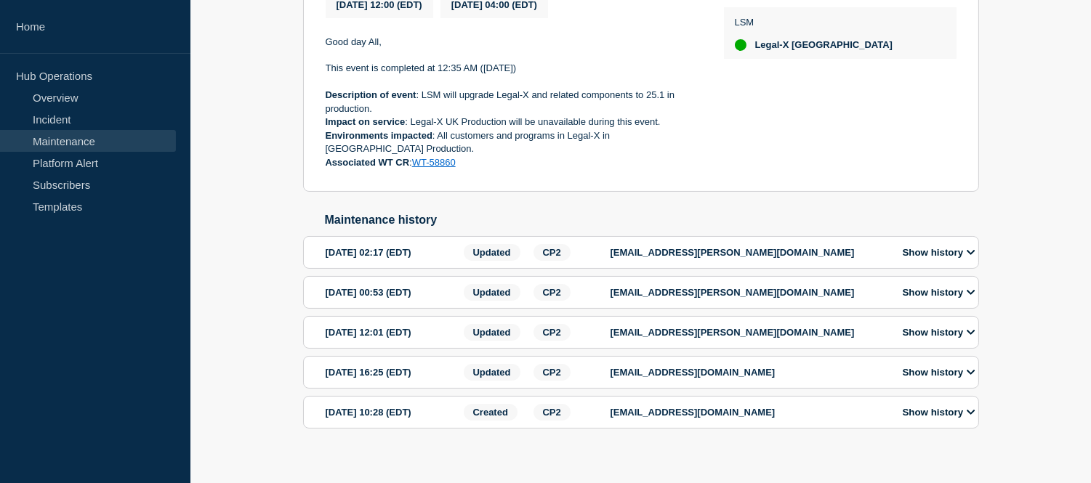
click at [919, 299] on button "Show history" at bounding box center [938, 292] width 81 height 12
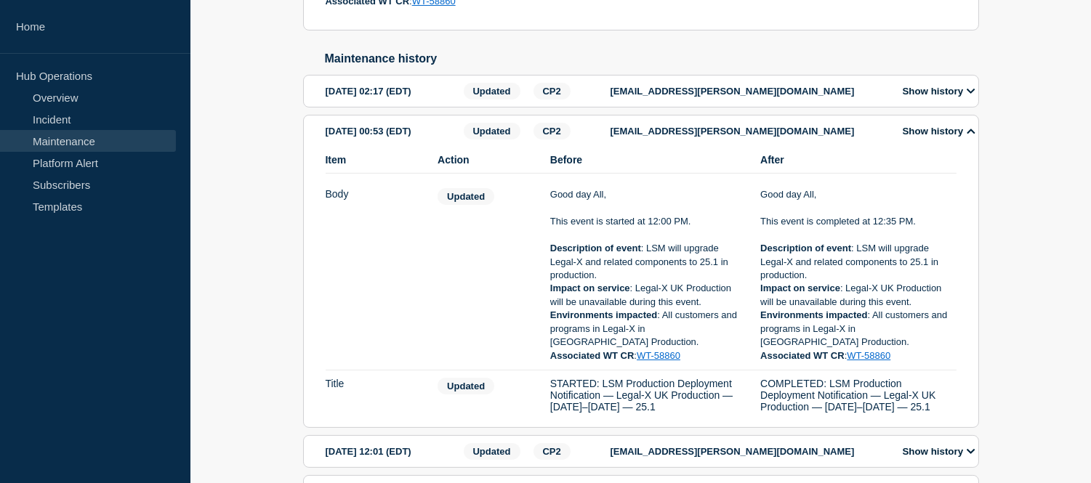
scroll to position [709, 0]
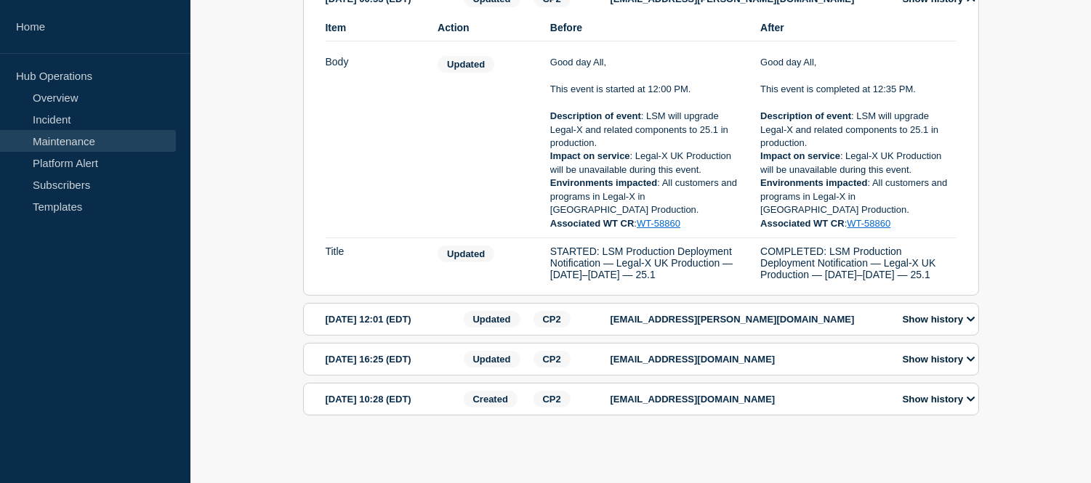
click at [907, 314] on button "Show history" at bounding box center [938, 319] width 81 height 12
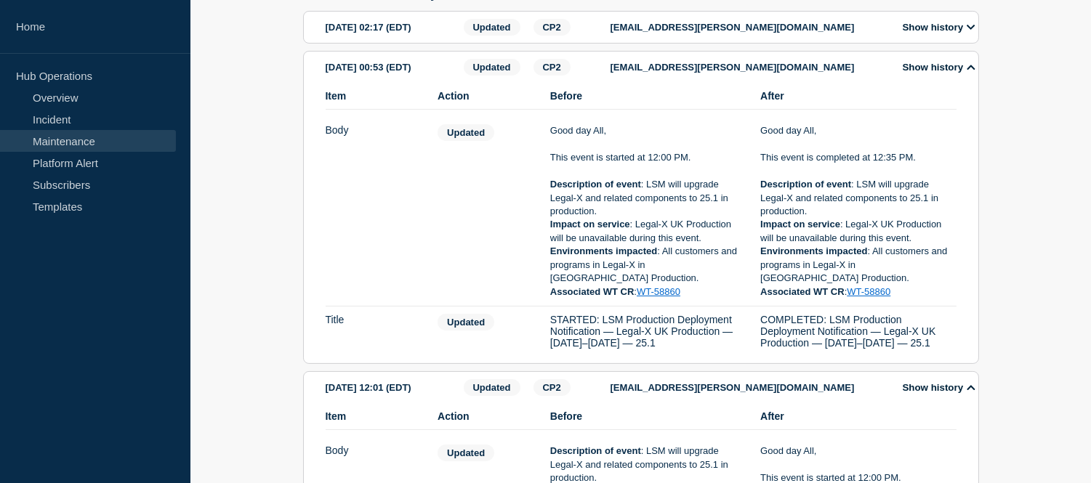
scroll to position [548, 0]
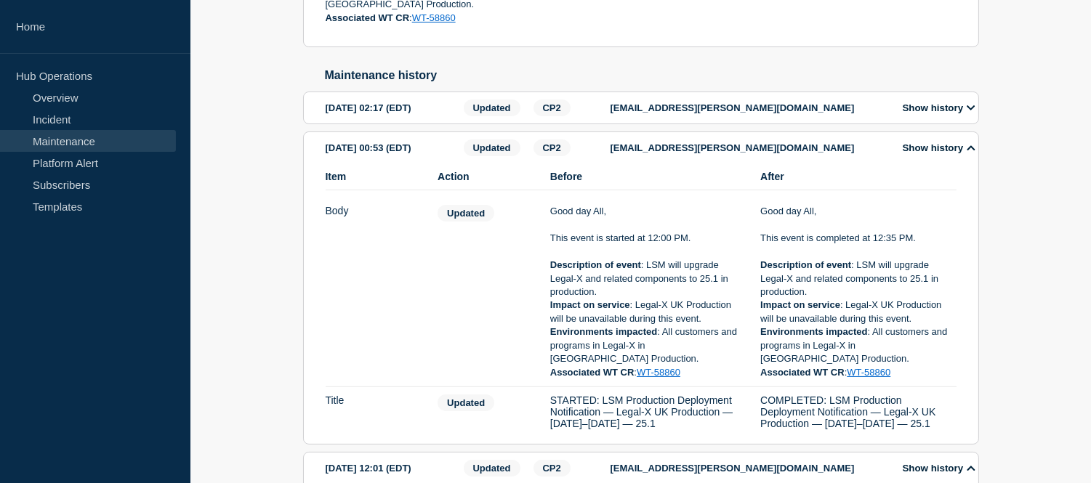
click at [932, 114] on button "Show history" at bounding box center [938, 108] width 81 height 12
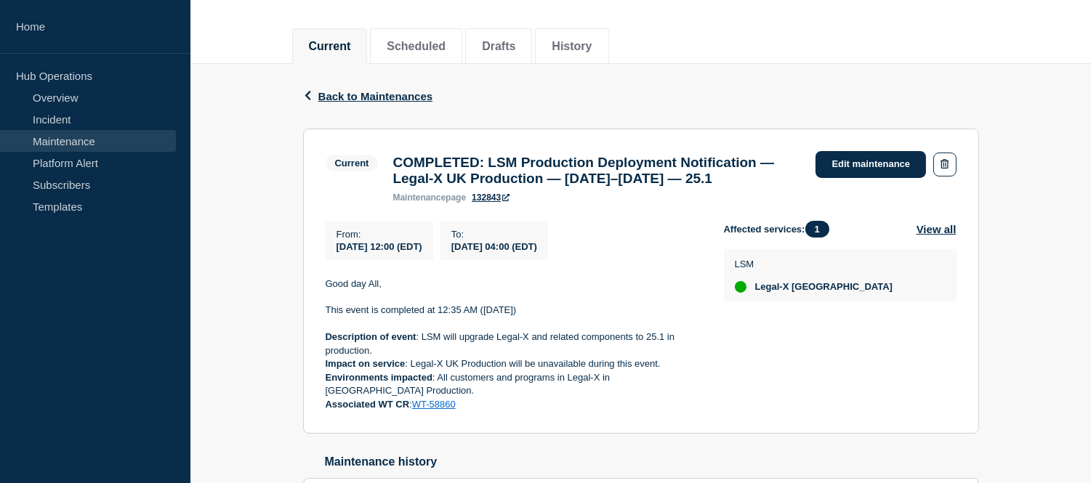
scroll to position [403, 0]
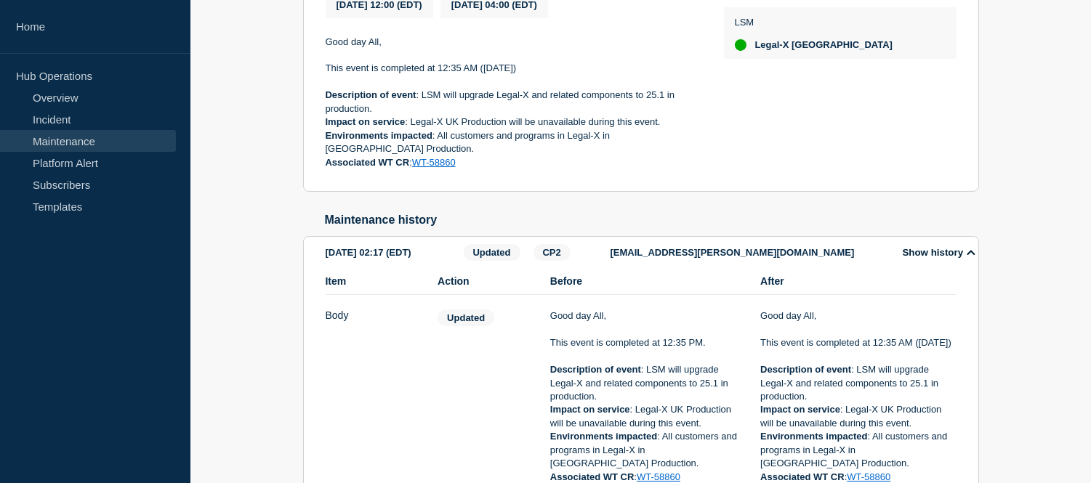
click at [93, 140] on link "Maintenance" at bounding box center [88, 141] width 176 height 22
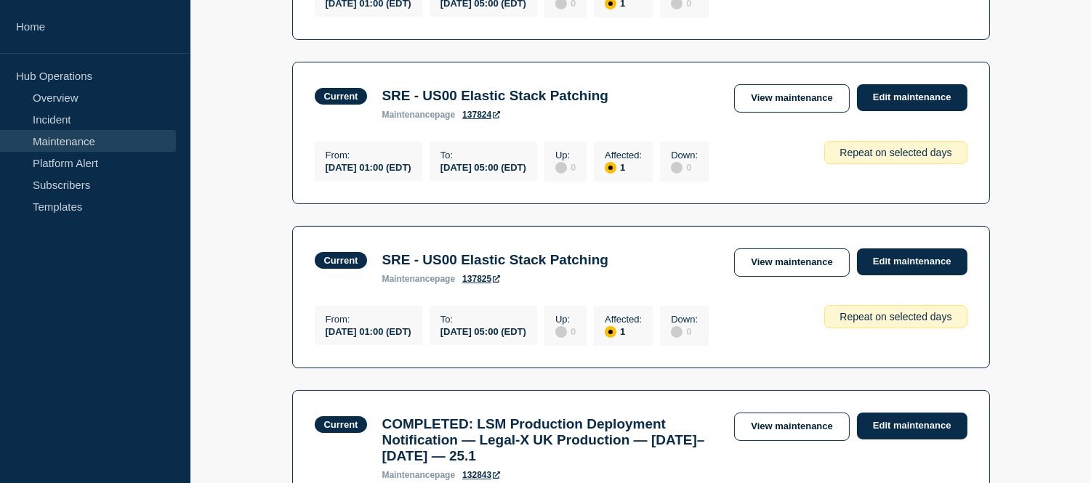
scroll to position [484, 0]
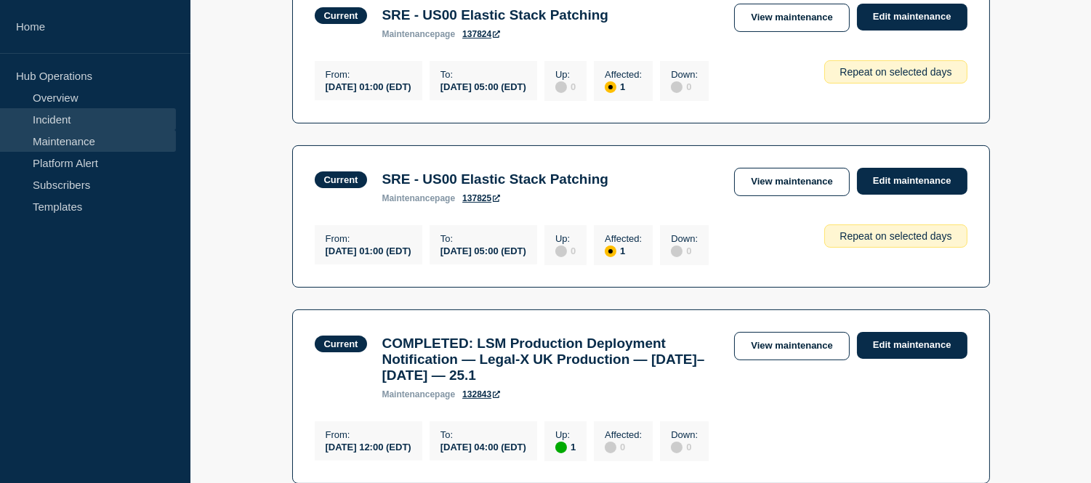
click at [102, 122] on link "Incident" at bounding box center [88, 119] width 176 height 22
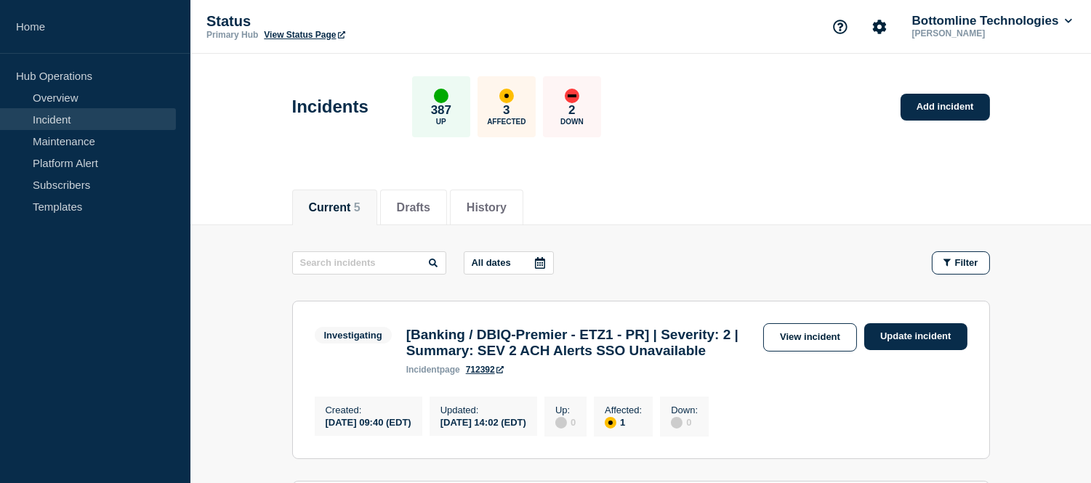
scroll to position [403, 0]
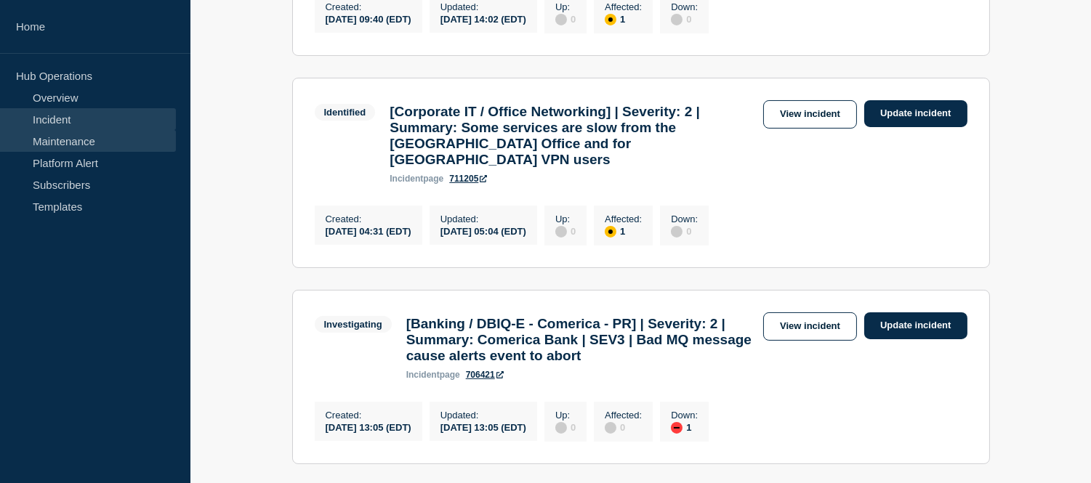
click at [85, 147] on link "Maintenance" at bounding box center [88, 141] width 176 height 22
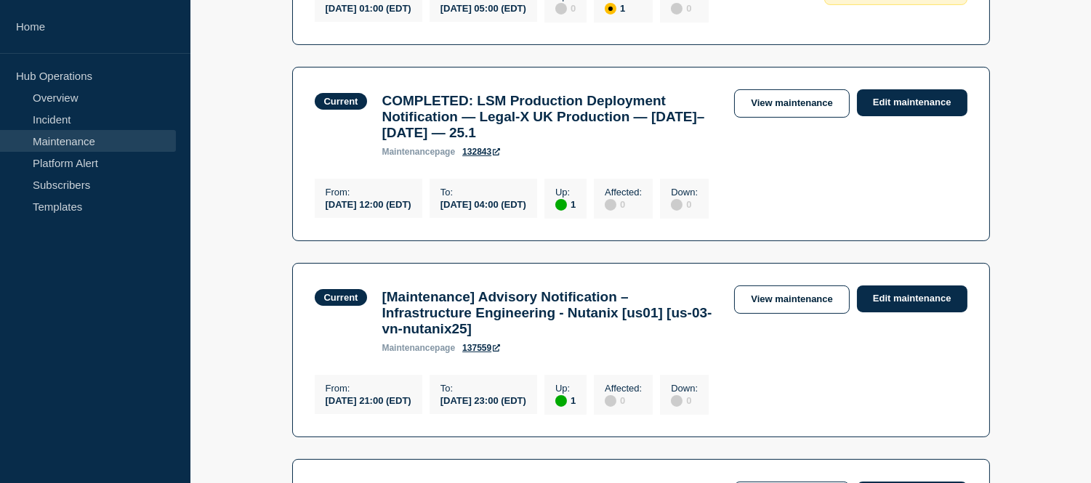
scroll to position [645, 0]
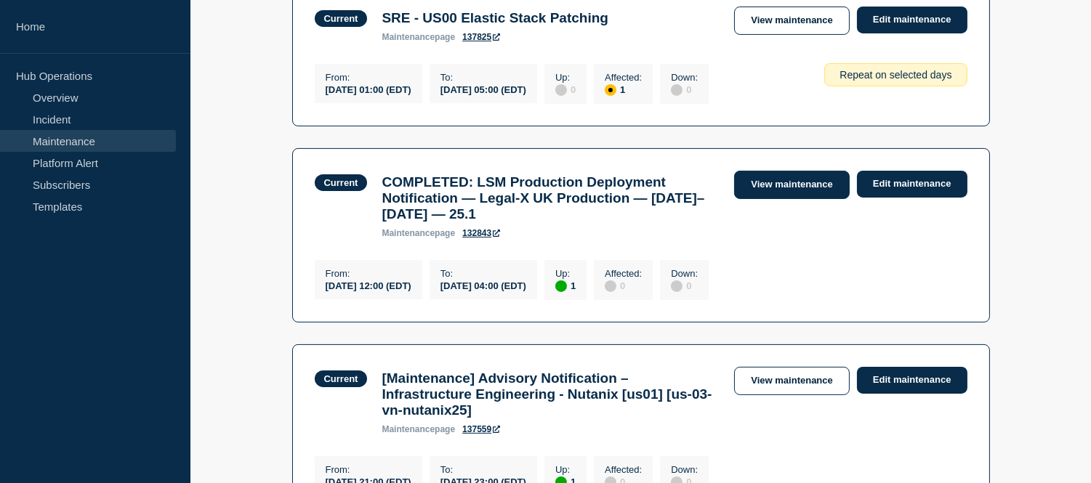
click at [768, 193] on link "View maintenance" at bounding box center [791, 185] width 115 height 28
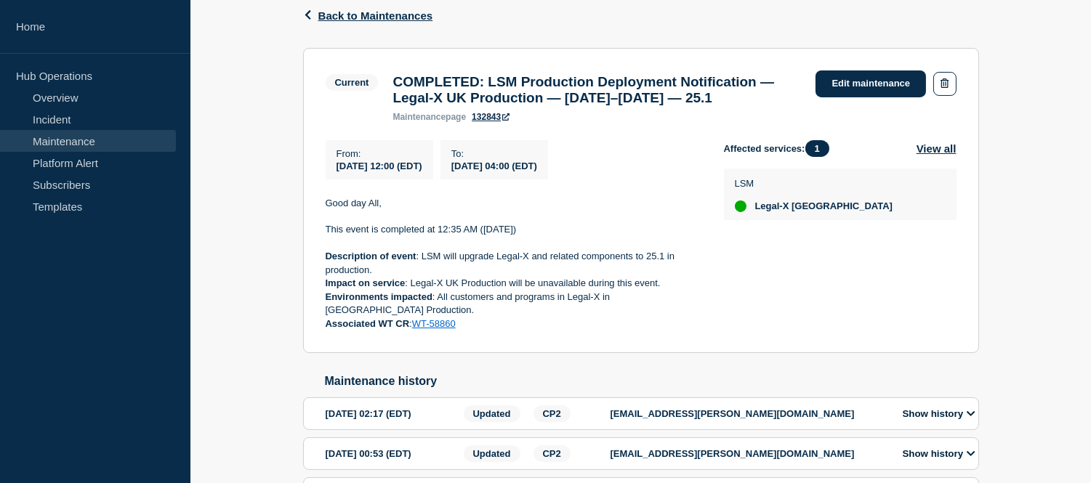
scroll to position [323, 0]
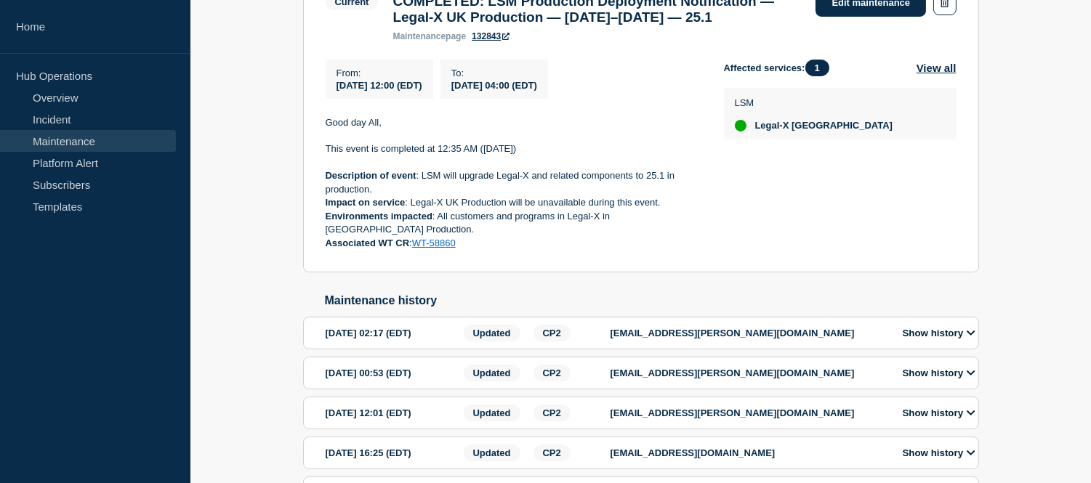
click at [945, 339] on button "Show history" at bounding box center [938, 333] width 81 height 12
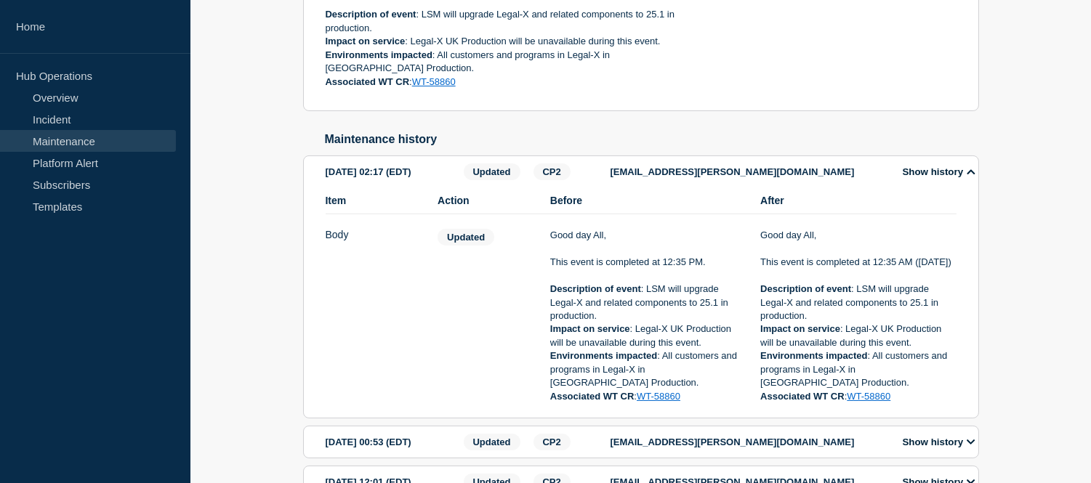
scroll to position [565, 0]
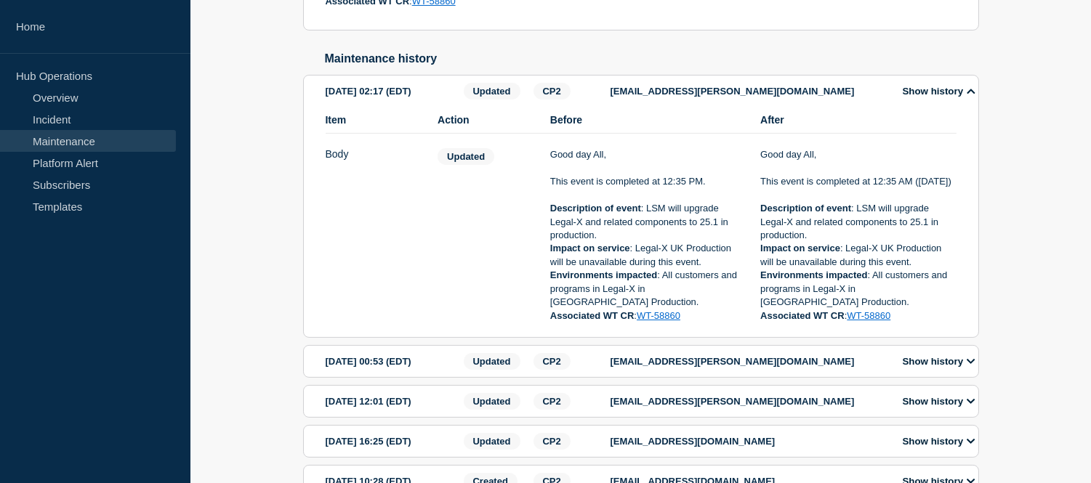
drag, startPoint x: 787, startPoint y: 206, endPoint x: 760, endPoint y: 167, distance: 48.0
click at [760, 167] on div "Good day All, This event is completed at 12:35 AM (13-09-2025) Description of e…" at bounding box center [858, 235] width 196 height 174
click at [789, 188] on p "This event is completed at 12:35 AM ([DATE])" at bounding box center [858, 181] width 196 height 13
drag, startPoint x: 789, startPoint y: 213, endPoint x: 759, endPoint y: 171, distance: 52.1
click at [759, 171] on li "Item Body Action Updated Before Good day All, This event is completed at 12:35 …" at bounding box center [641, 235] width 631 height 189
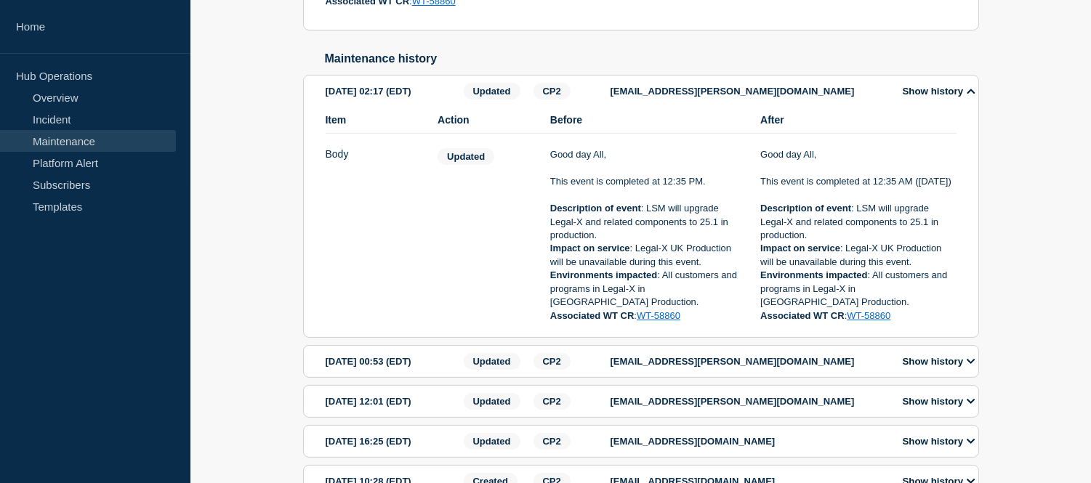
click at [792, 188] on p "This event is completed at 12:35 AM ([DATE])" at bounding box center [858, 181] width 196 height 13
drag, startPoint x: 787, startPoint y: 207, endPoint x: 764, endPoint y: 171, distance: 43.1
click at [764, 171] on div "Good day All, This event is completed at 12:35 AM (13-09-2025) Description of e…" at bounding box center [858, 235] width 196 height 174
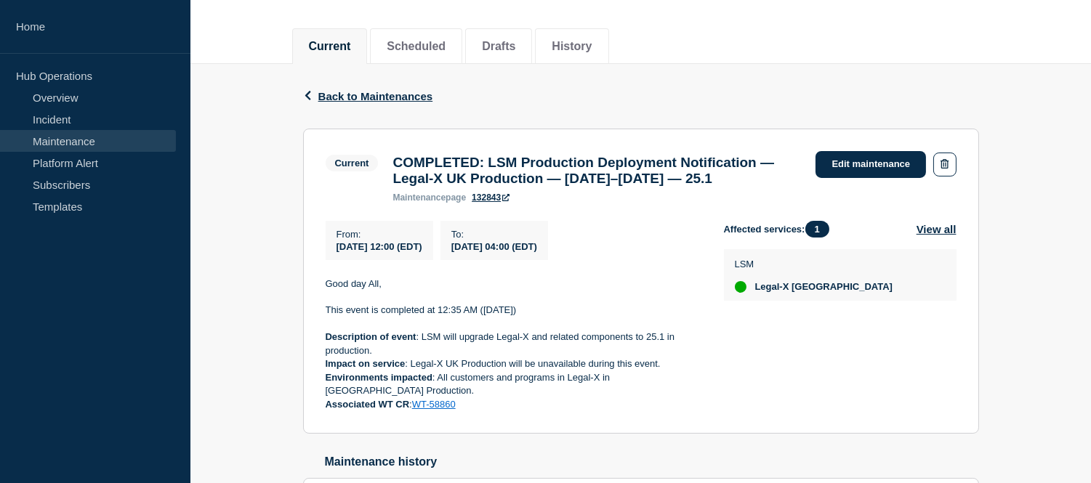
scroll to position [0, 0]
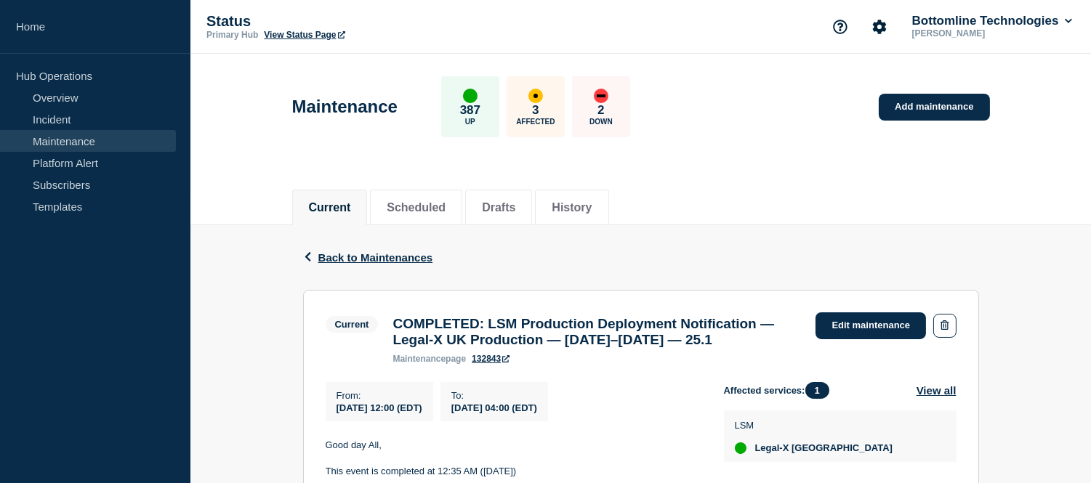
click at [57, 138] on link "Maintenance" at bounding box center [88, 141] width 176 height 22
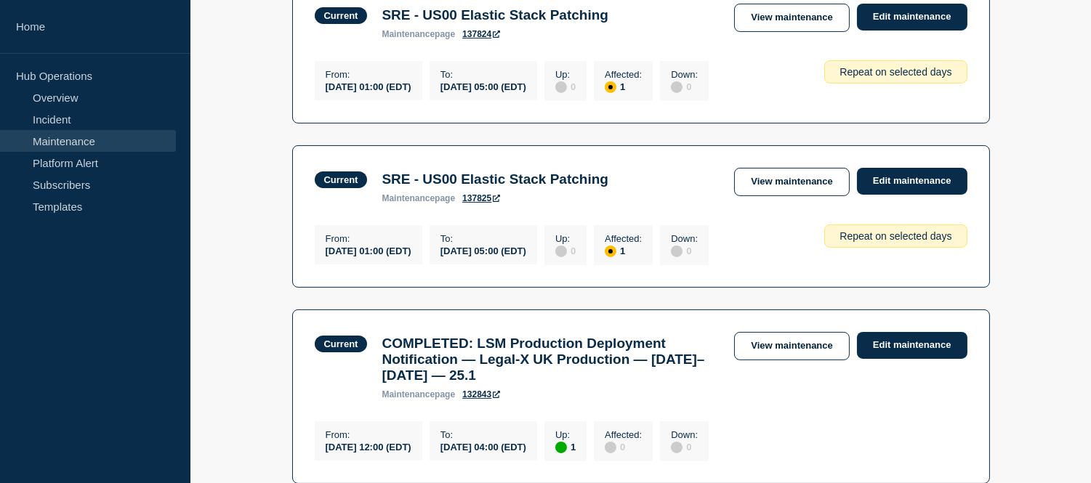
scroll to position [645, 0]
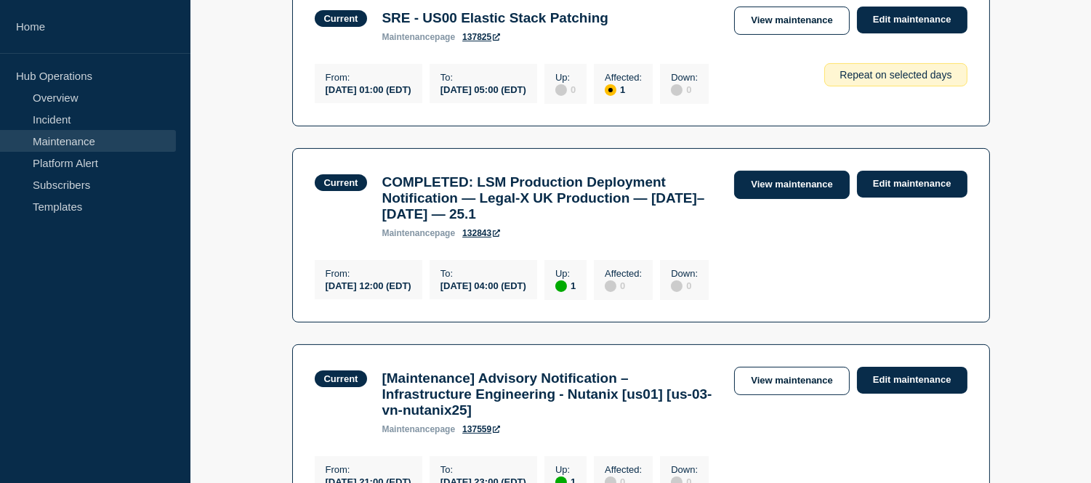
click at [763, 199] on link "View maintenance" at bounding box center [791, 185] width 115 height 28
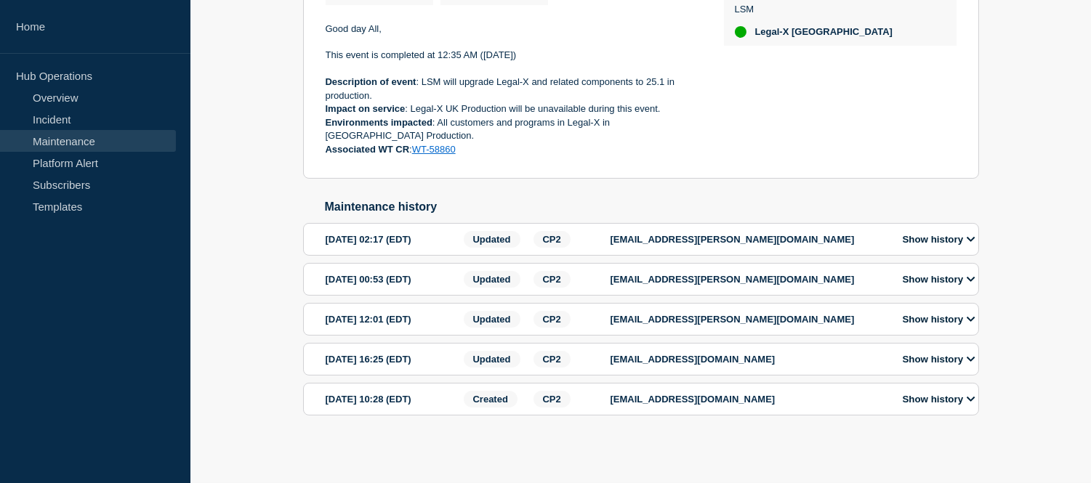
scroll to position [190, 0]
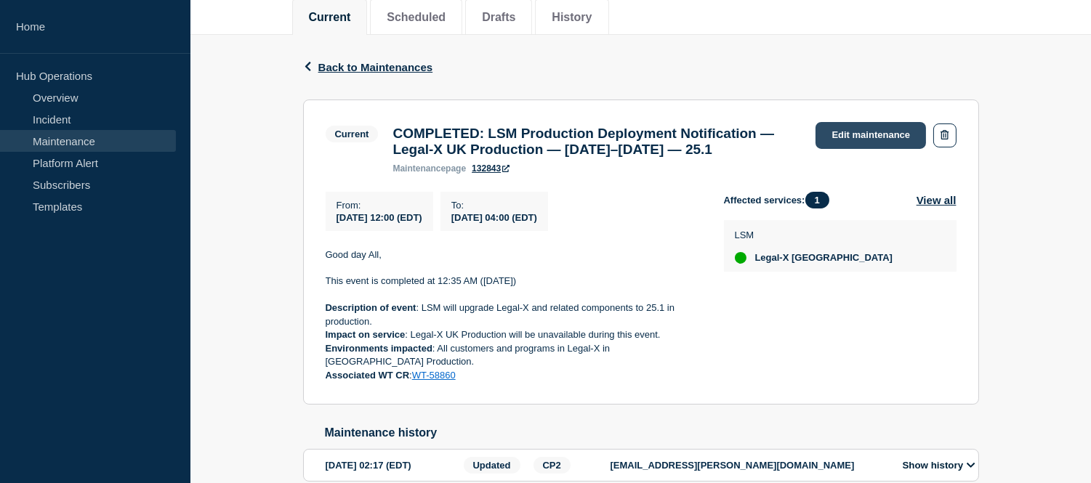
click at [890, 135] on link "Edit maintenance" at bounding box center [871, 135] width 110 height 27
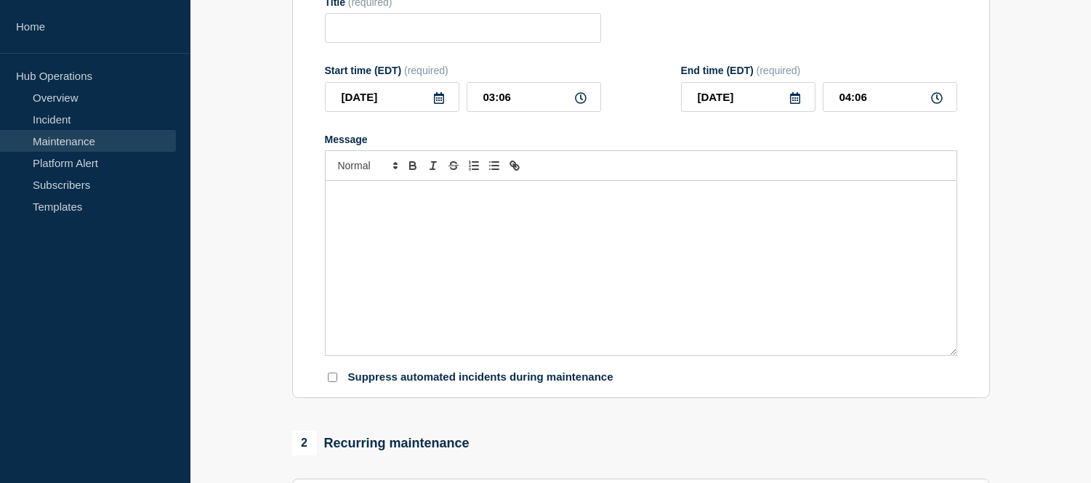
type input "COMPLETED: LSM Production Deployment Notification — Legal-X UK Production — [DA…"
type input "2025-09-12"
type input "12:00"
type input "04:00"
checkbox input "false"
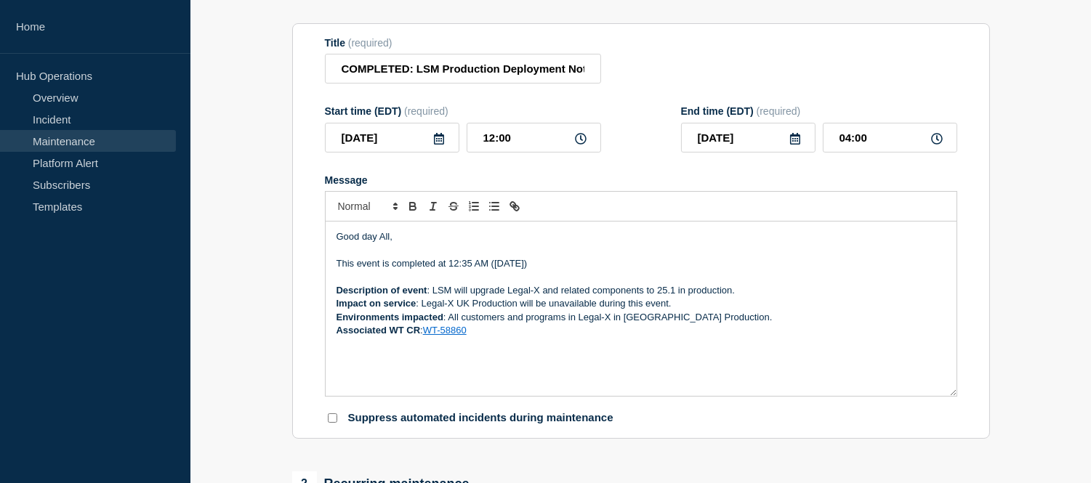
scroll to position [271, 0]
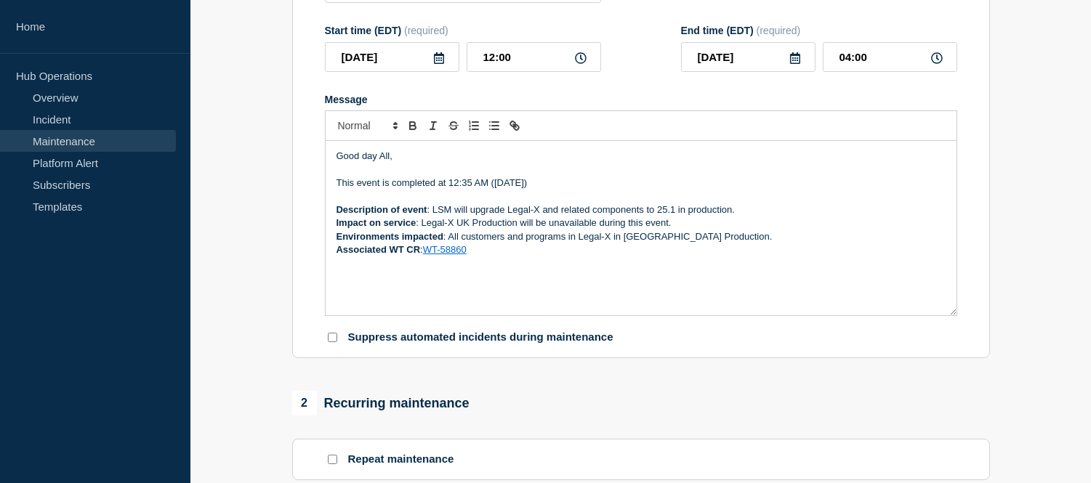
click at [342, 177] on p "Message" at bounding box center [641, 170] width 609 height 13
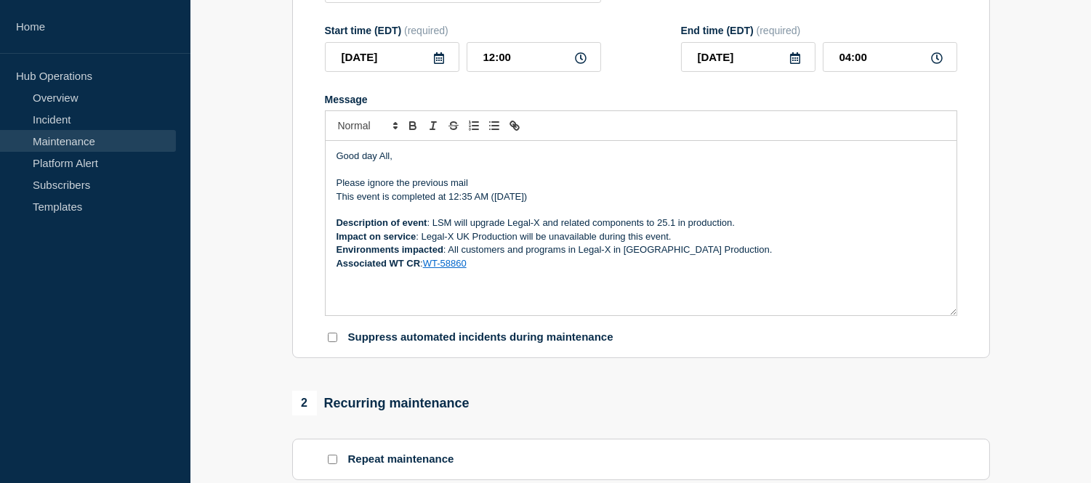
drag, startPoint x: 449, startPoint y: 230, endPoint x: 547, endPoint y: 230, distance: 98.1
click at [547, 204] on p "This event is completed at 12:35 AM (13-09-2025)" at bounding box center [641, 196] width 609 height 13
click at [475, 190] on p "Please ignore the previous mail" at bounding box center [641, 183] width 609 height 13
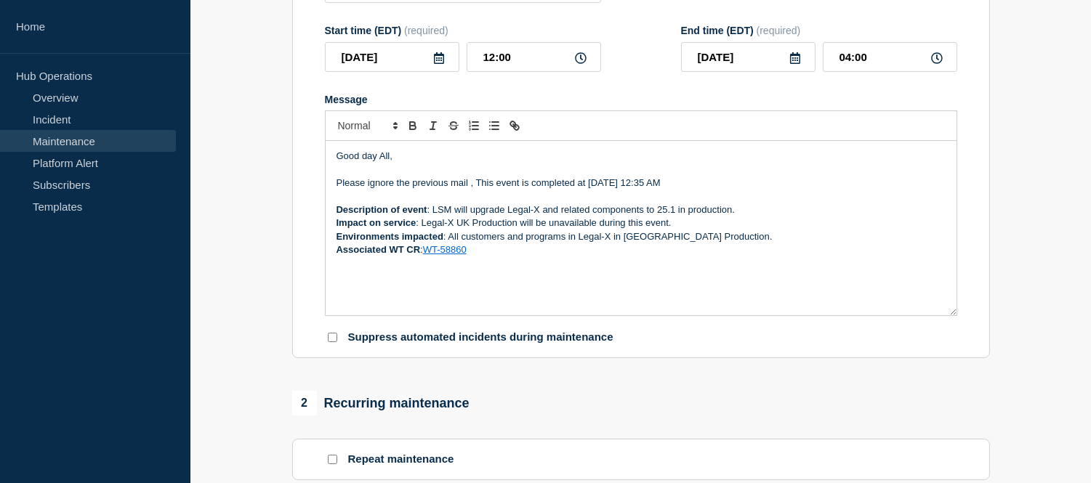
click at [672, 190] on p "Please ignore the previous mail , This event is completed at [DATE] 12:35 AM" at bounding box center [641, 183] width 609 height 13
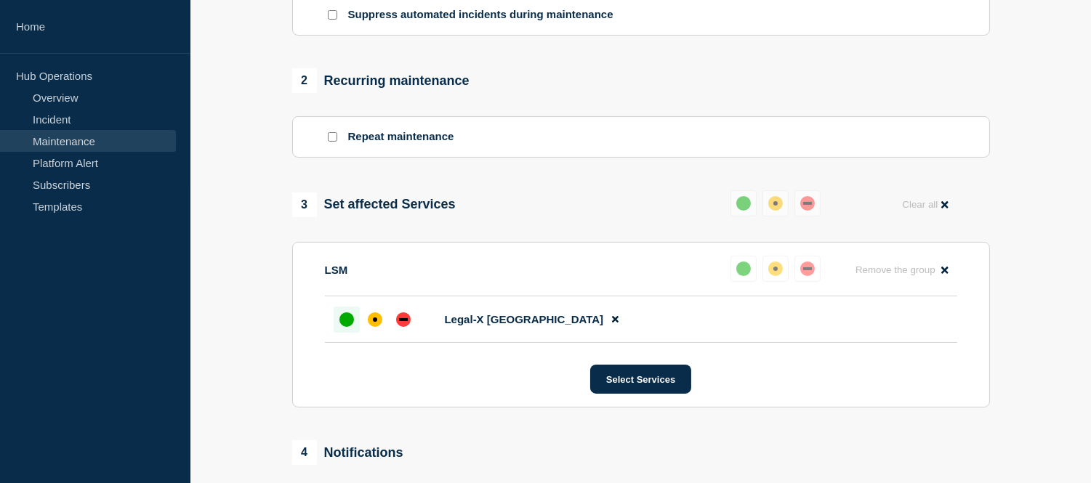
scroll to position [865, 0]
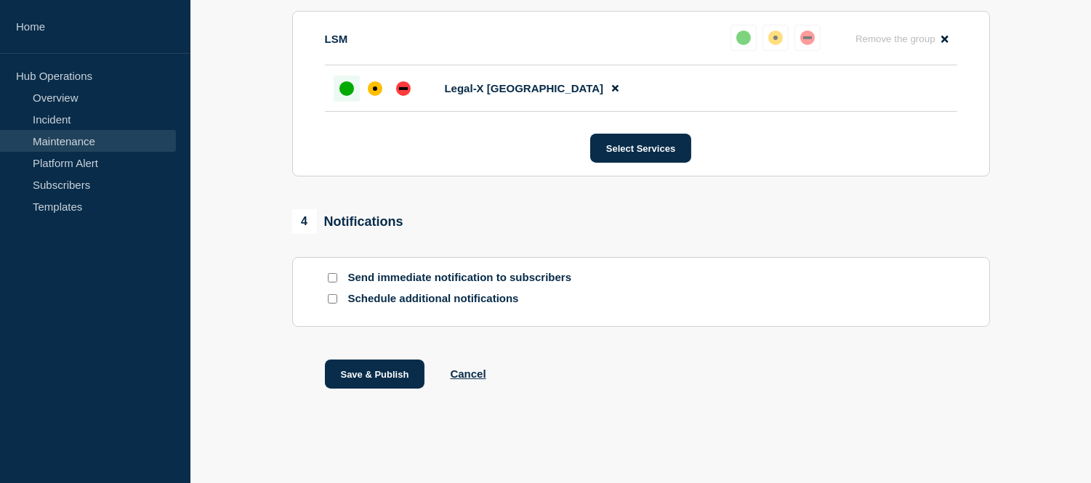
click at [329, 275] on input "Send immediate notification to subscribers" at bounding box center [332, 277] width 9 height 9
checkbox input "true"
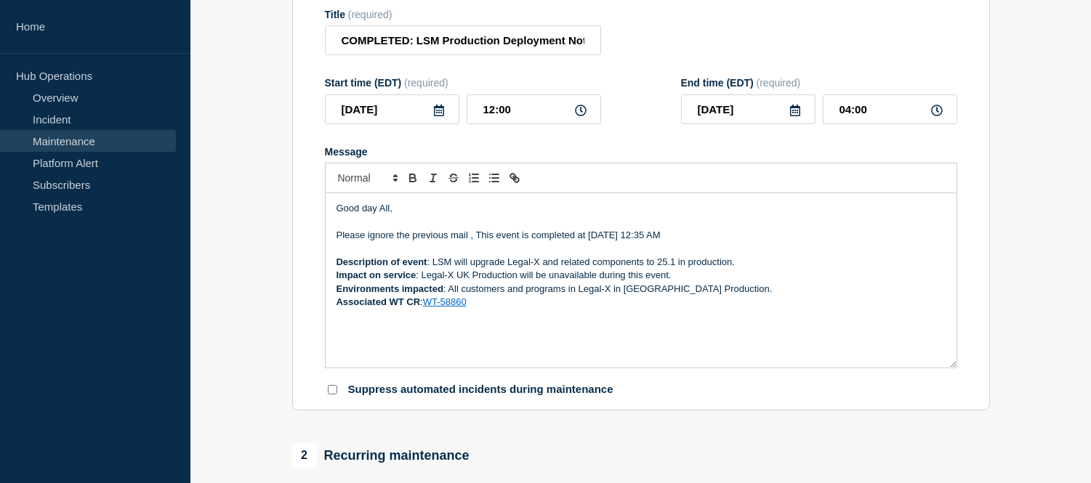
scroll to position [299, 0]
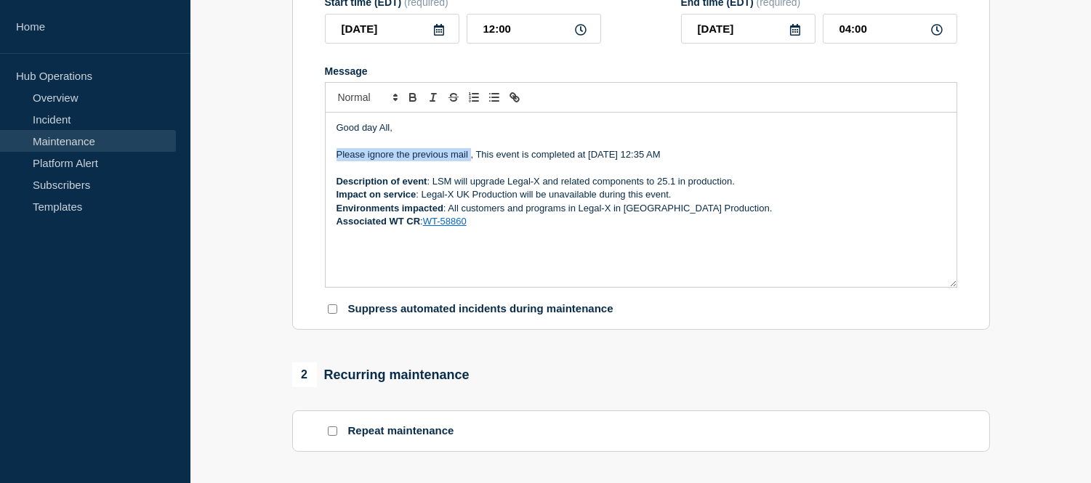
drag, startPoint x: 470, startPoint y: 190, endPoint x: 337, endPoint y: 189, distance: 133.0
click at [337, 161] on p "Please ignore the previous mail , This event is completed at [DATE] 12:35 AM" at bounding box center [641, 154] width 609 height 13
copy p "Please ignore the previous mail"
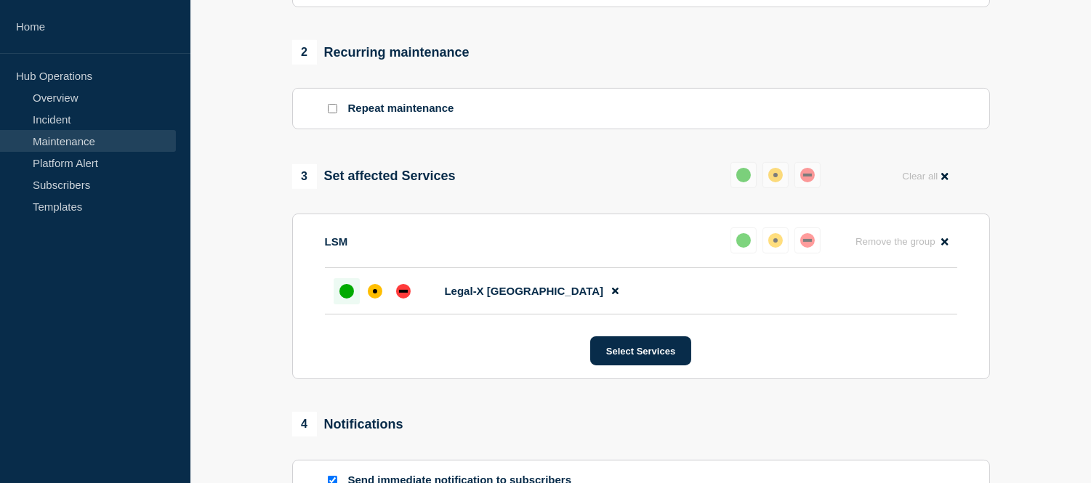
scroll to position [784, 0]
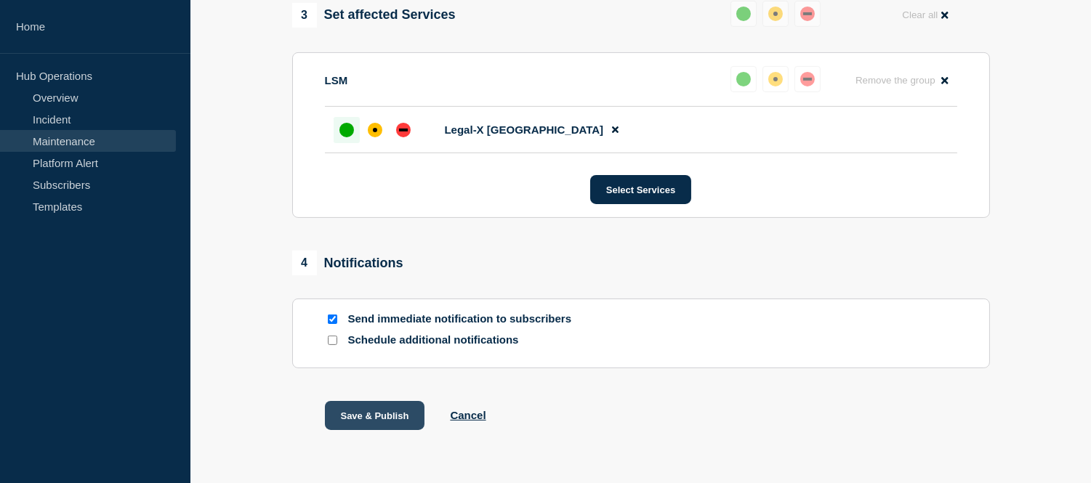
click at [393, 430] on button "Save & Publish" at bounding box center [375, 415] width 100 height 29
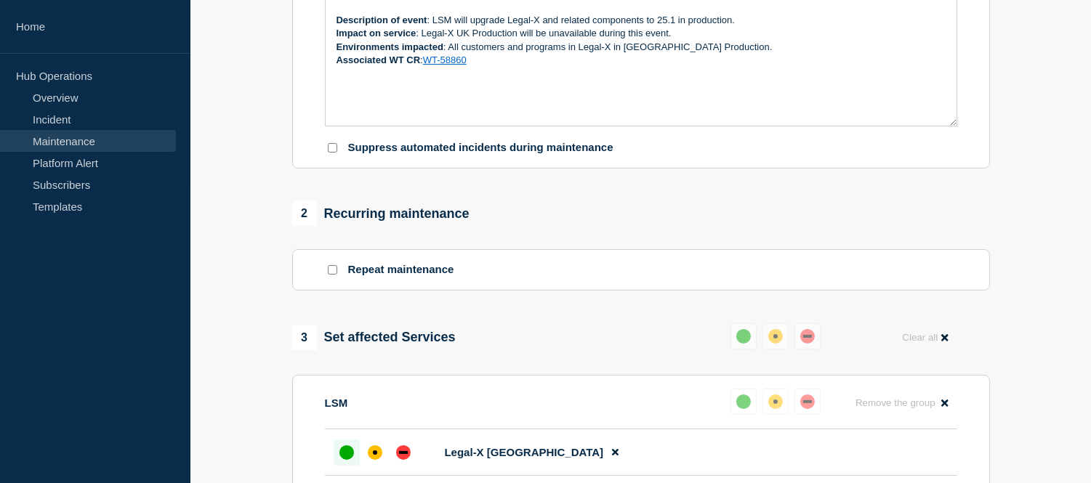
scroll to position [138, 0]
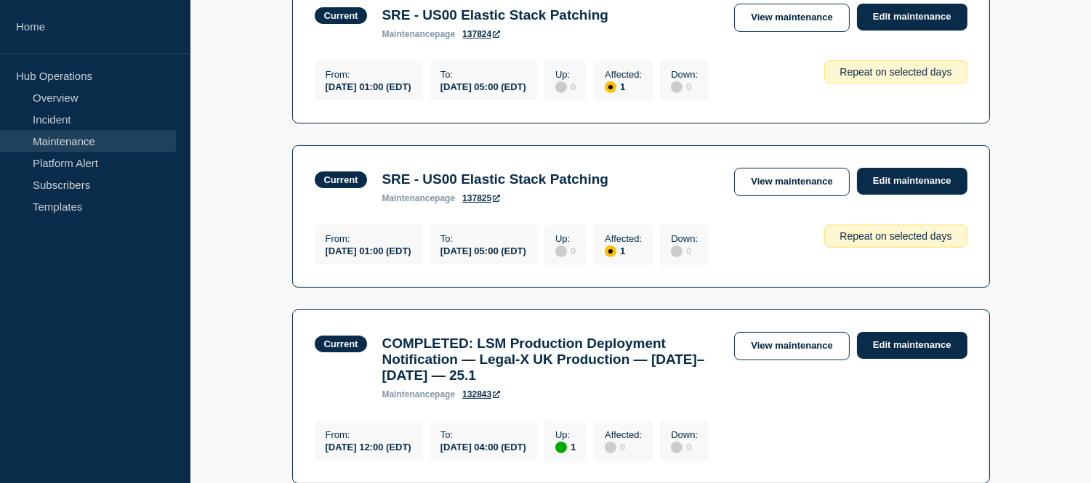
scroll to position [565, 0]
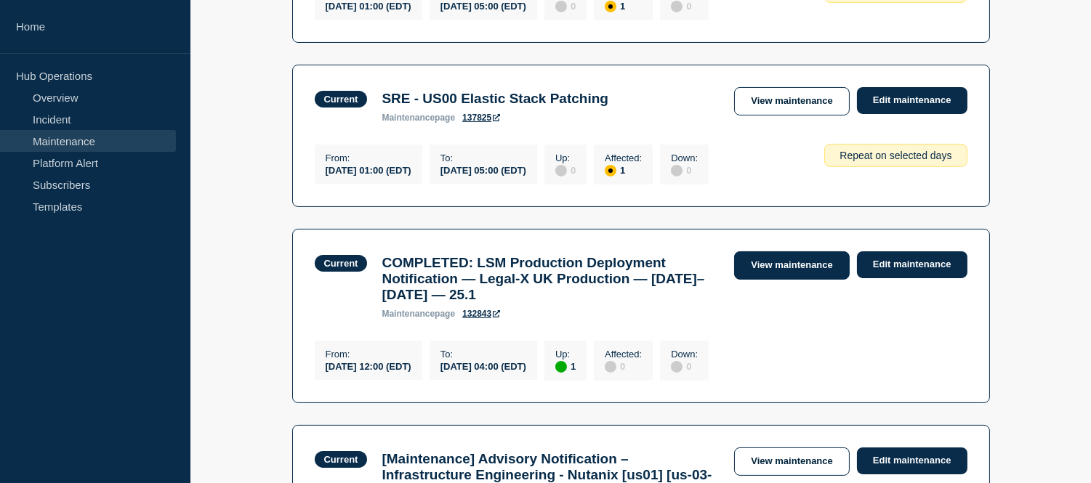
click at [773, 272] on link "View maintenance" at bounding box center [791, 265] width 115 height 28
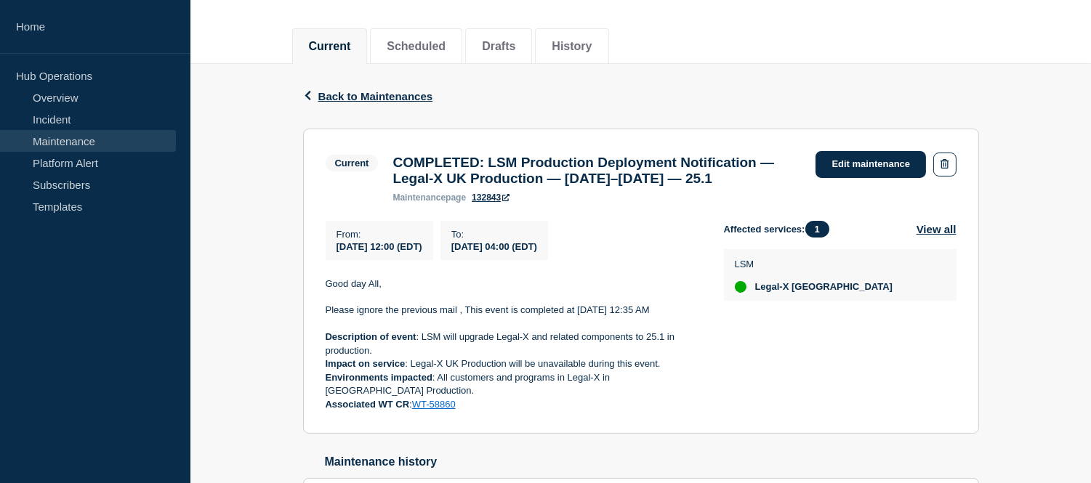
scroll to position [242, 0]
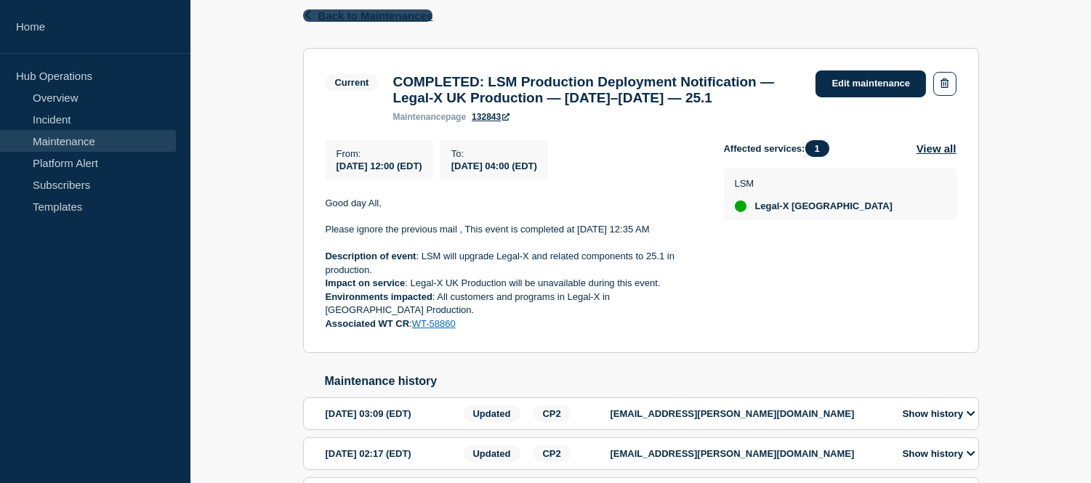
click at [321, 17] on span "Back to Maintenances" at bounding box center [375, 15] width 115 height 12
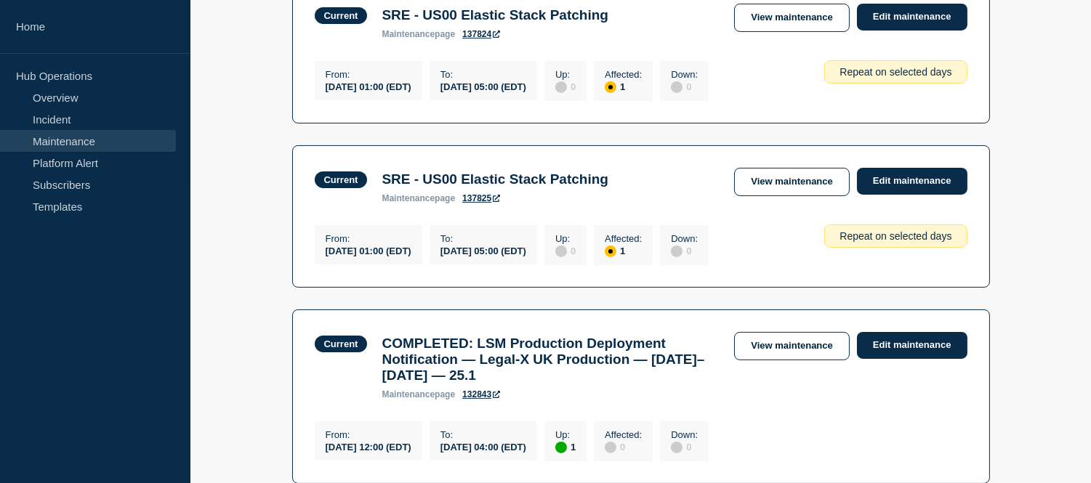
scroll to position [727, 0]
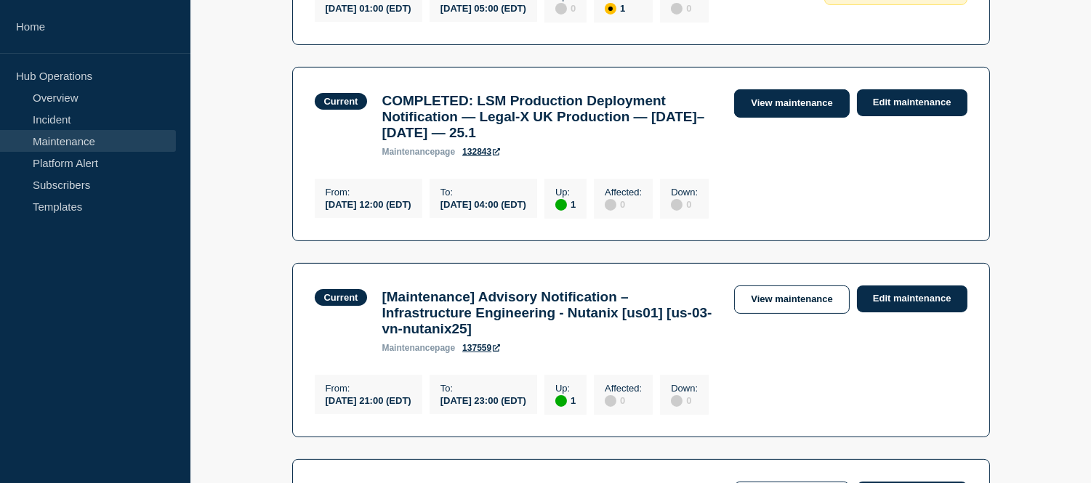
click at [761, 118] on link "View maintenance" at bounding box center [791, 103] width 115 height 28
